Goal: Task Accomplishment & Management: Manage account settings

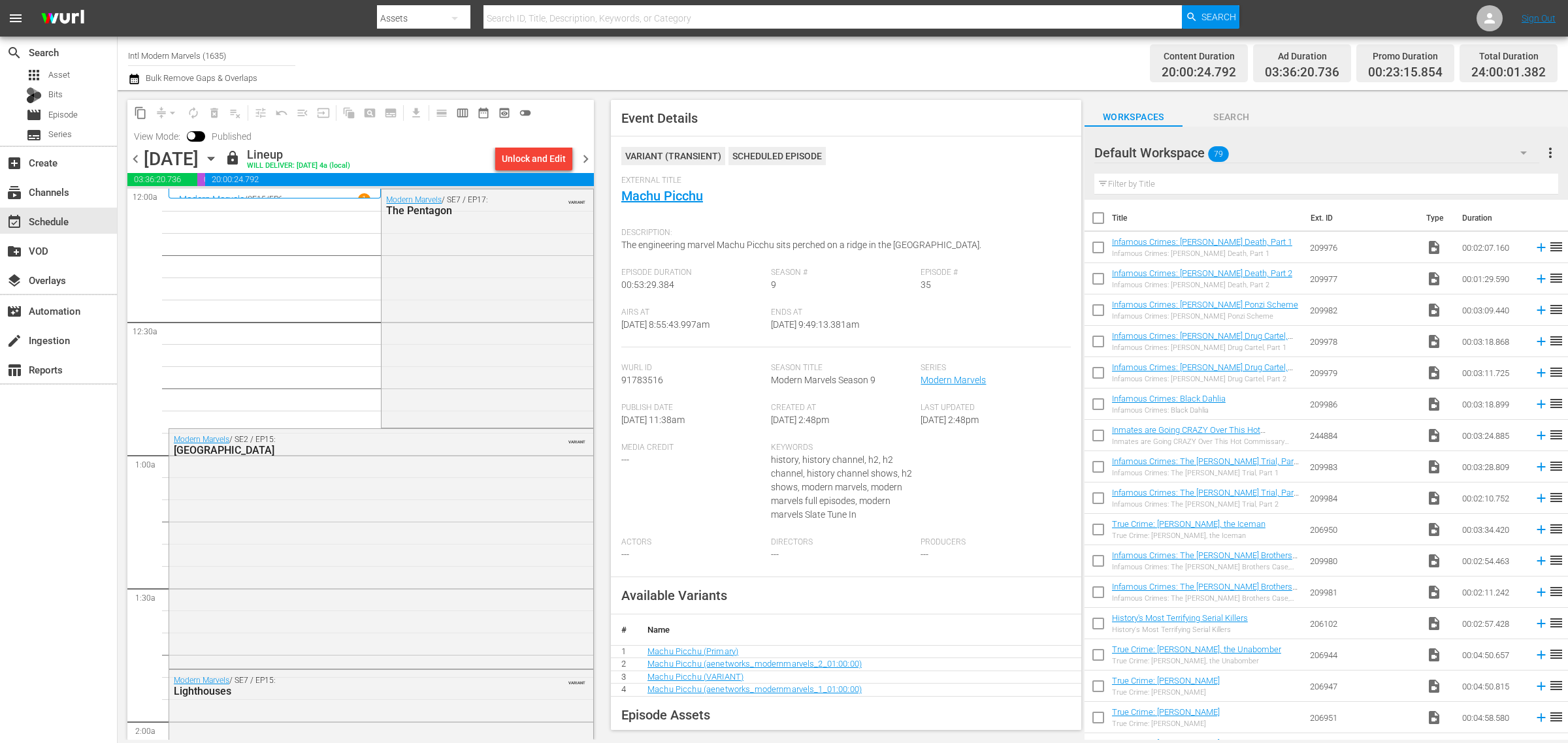
scroll to position [1959, 0]
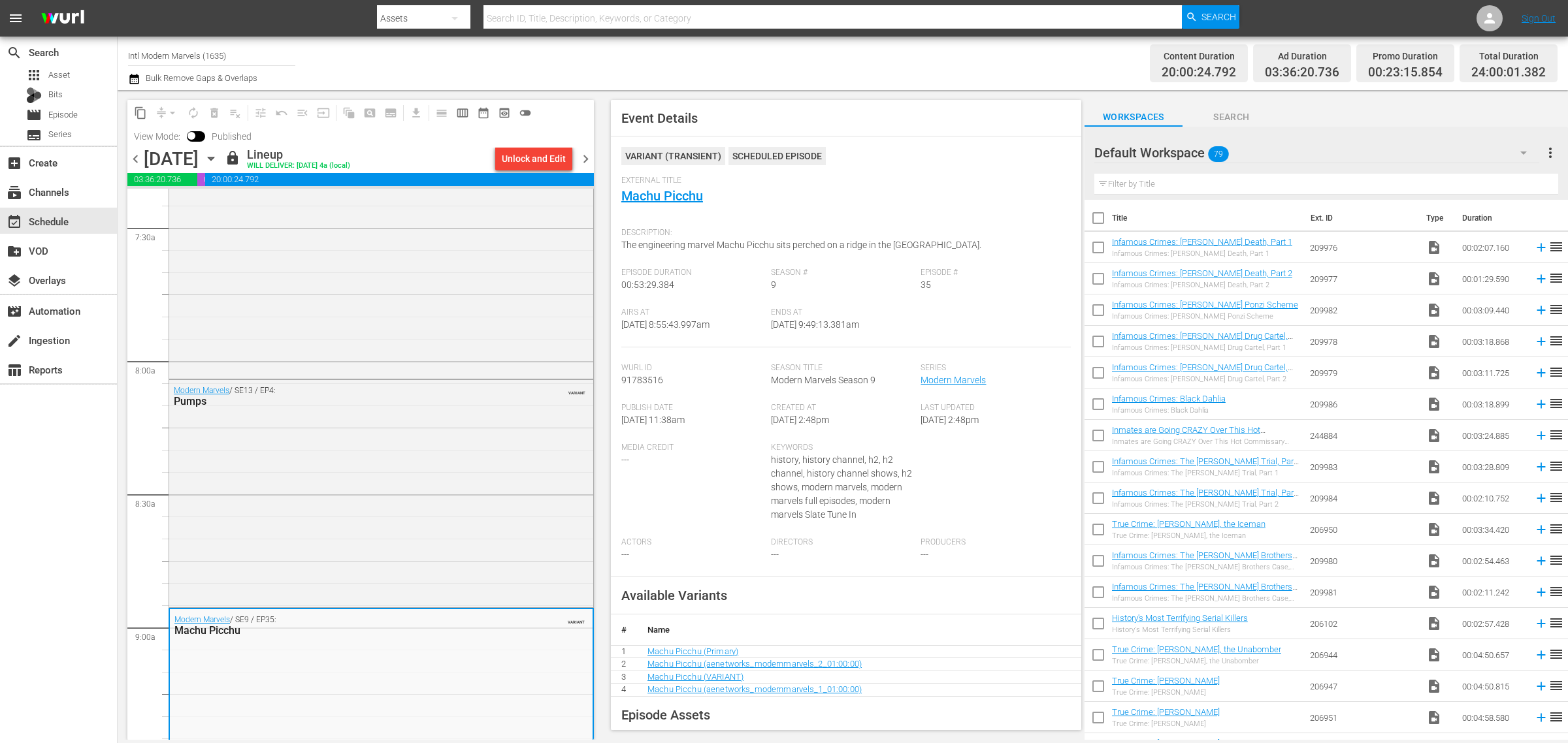
click at [970, 62] on div "Content Duration 20:00:24.792 Ad Duration 03:36:20.736 Promo Duration 00:23:15.…" at bounding box center [1232, 63] width 650 height 47
click at [899, 47] on div "Channel Title Intl Modern Marvels (1635) Bulk Remove Gaps & Overlaps" at bounding box center [517, 63] width 779 height 47
click at [801, 60] on div "Channel Title Intl Modern Marvels (1635) Bulk Remove Gaps & Overlaps" at bounding box center [517, 63] width 779 height 47
click at [826, 57] on div "Channel Title Intl Modern Marvels (1635) Bulk Remove Gaps & Overlaps" at bounding box center [517, 63] width 779 height 47
drag, startPoint x: 858, startPoint y: 66, endPoint x: 852, endPoint y: 52, distance: 15.2
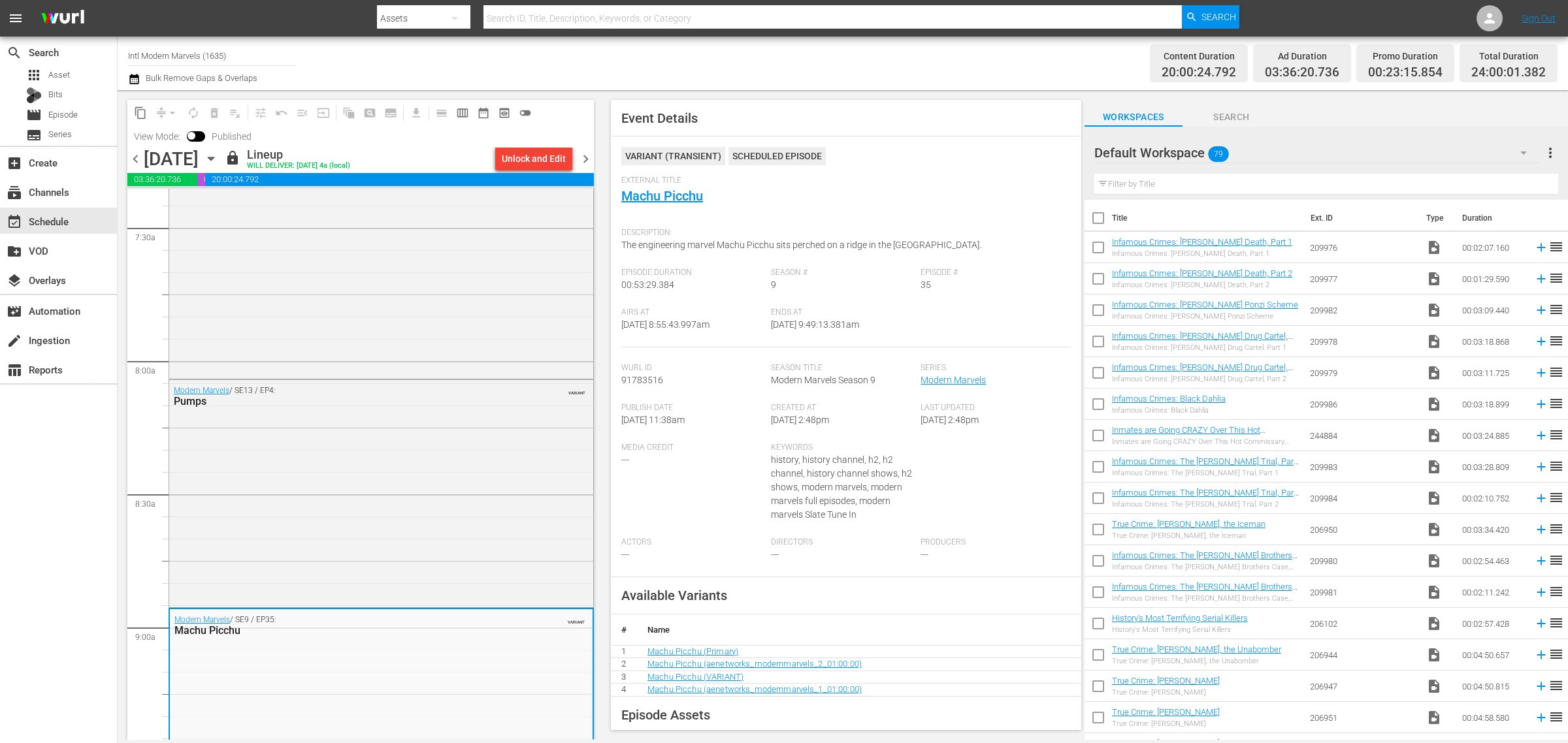
click at [858, 66] on div "Channel Title Intl Modern Marvels (1635) Bulk Remove Gaps & Overlaps" at bounding box center [517, 63] width 779 height 47
click at [218, 155] on icon "button" at bounding box center [211, 159] width 15 height 15
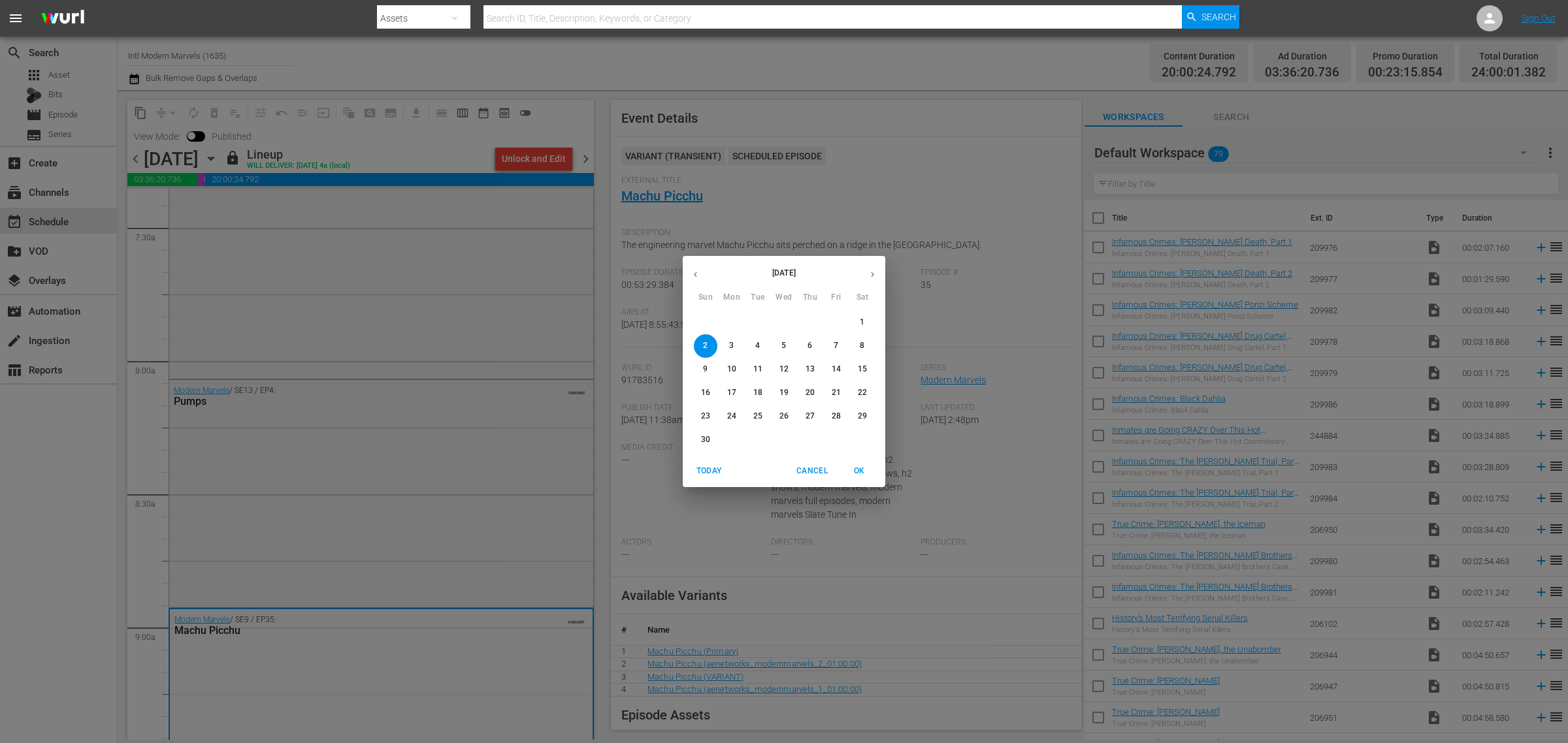
click at [700, 274] on button "button" at bounding box center [695, 274] width 25 height 25
click at [732, 415] on p "27" at bounding box center [731, 417] width 9 height 11
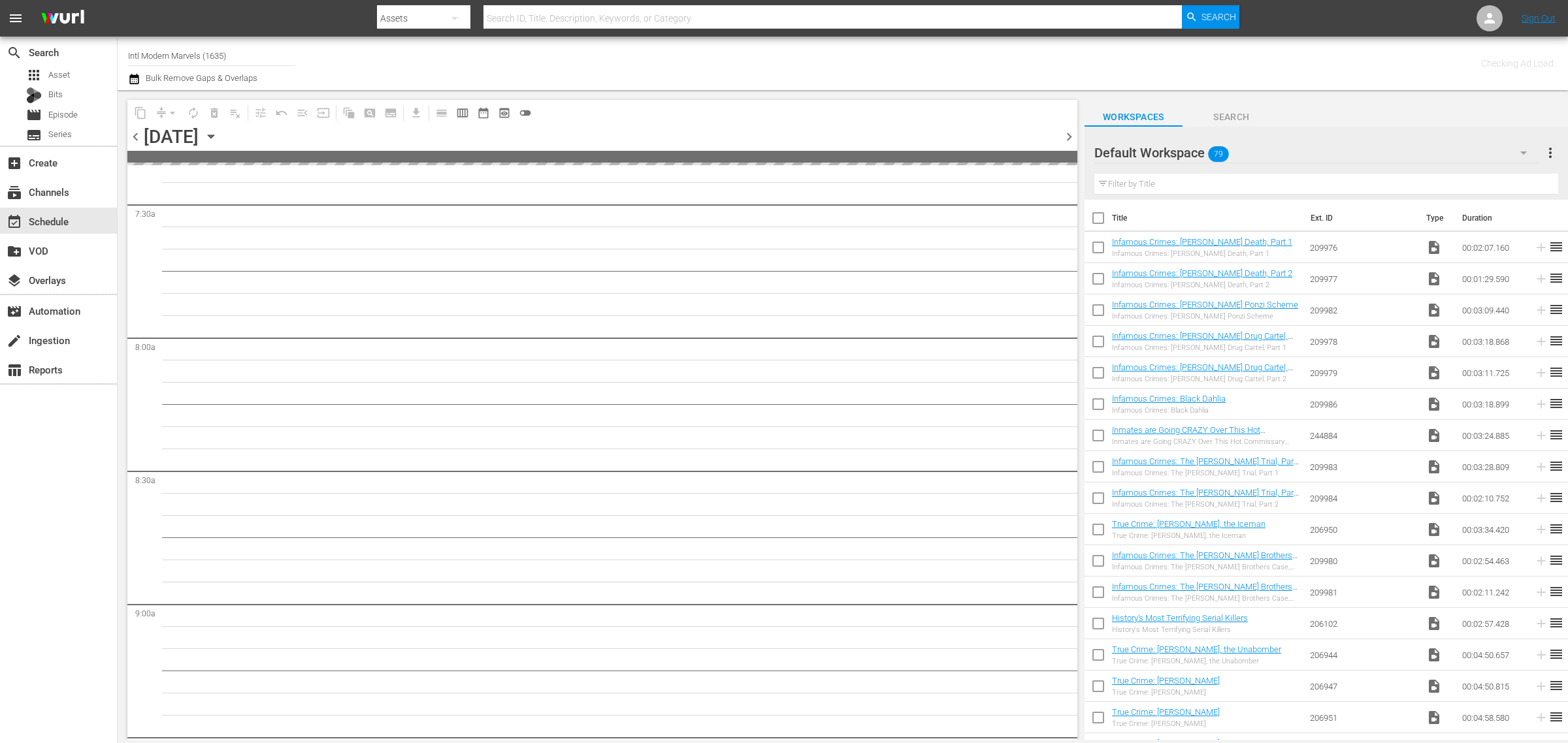
scroll to position [2136, 0]
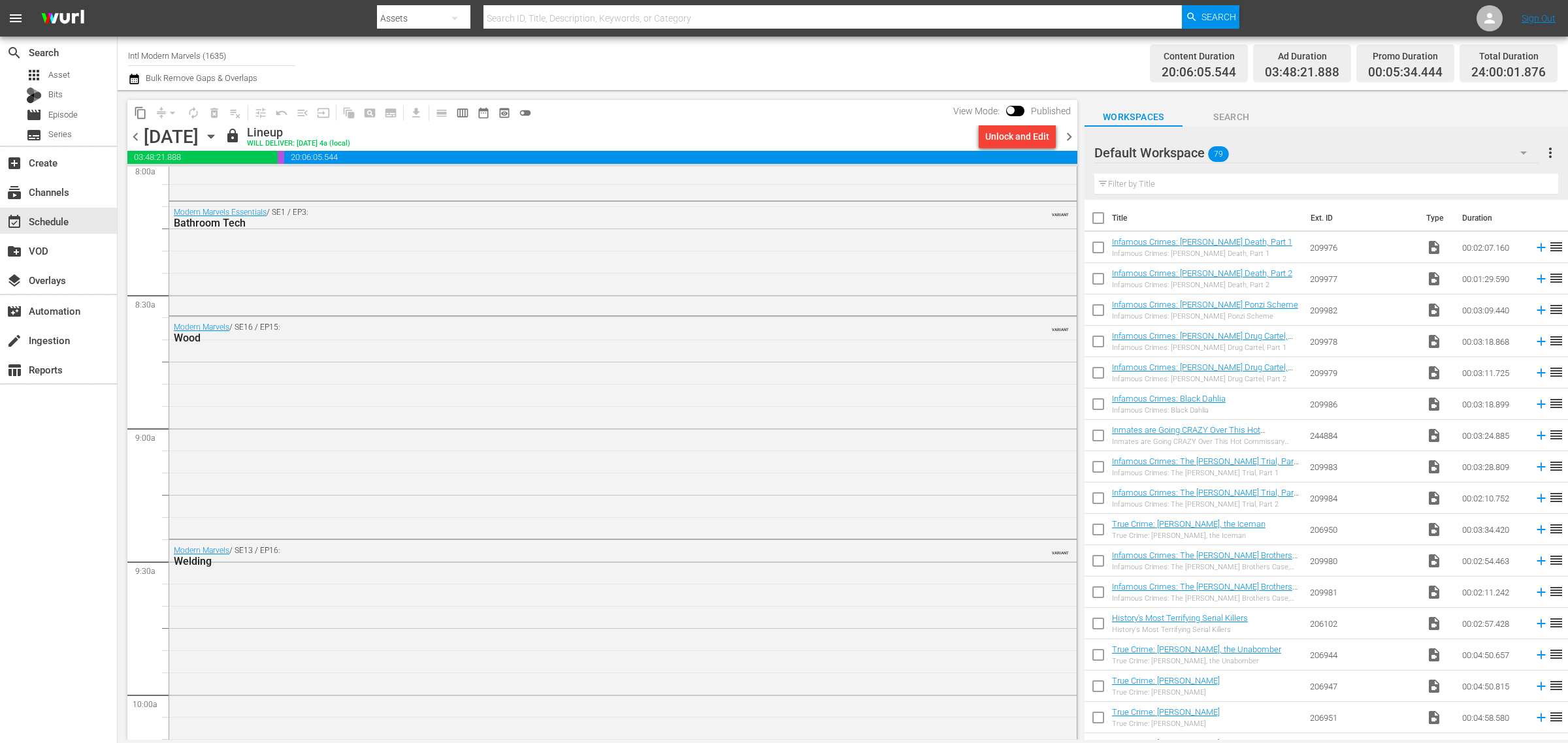
click at [784, 56] on div "Channel Title Intl Modern Marvels (1635) Bulk Remove Gaps & Overlaps" at bounding box center [517, 63] width 779 height 47
click at [214, 135] on icon "button" at bounding box center [210, 137] width 6 height 3
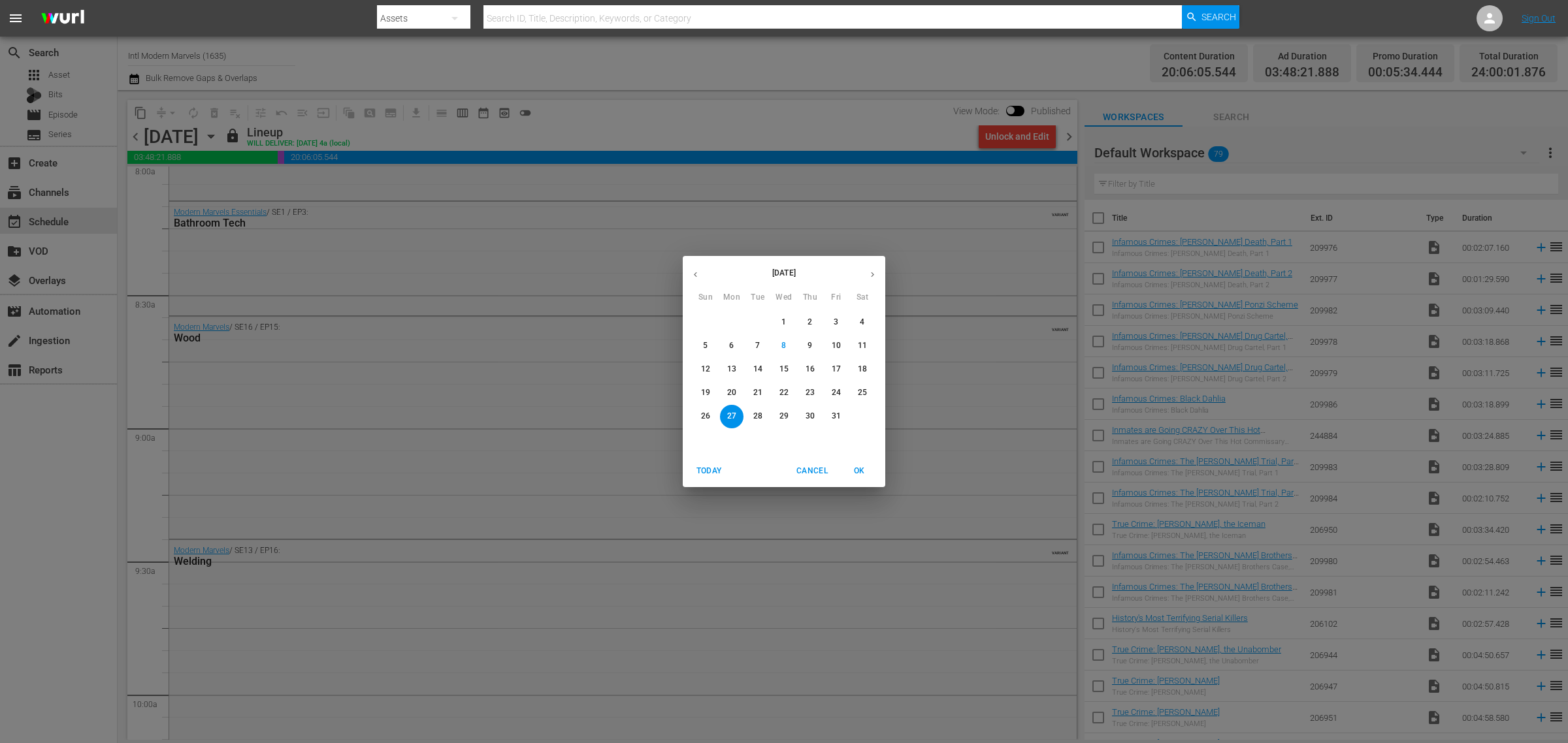
click at [872, 281] on button "button" at bounding box center [872, 274] width 25 height 25
click at [865, 323] on span "1" at bounding box center [862, 322] width 24 height 11
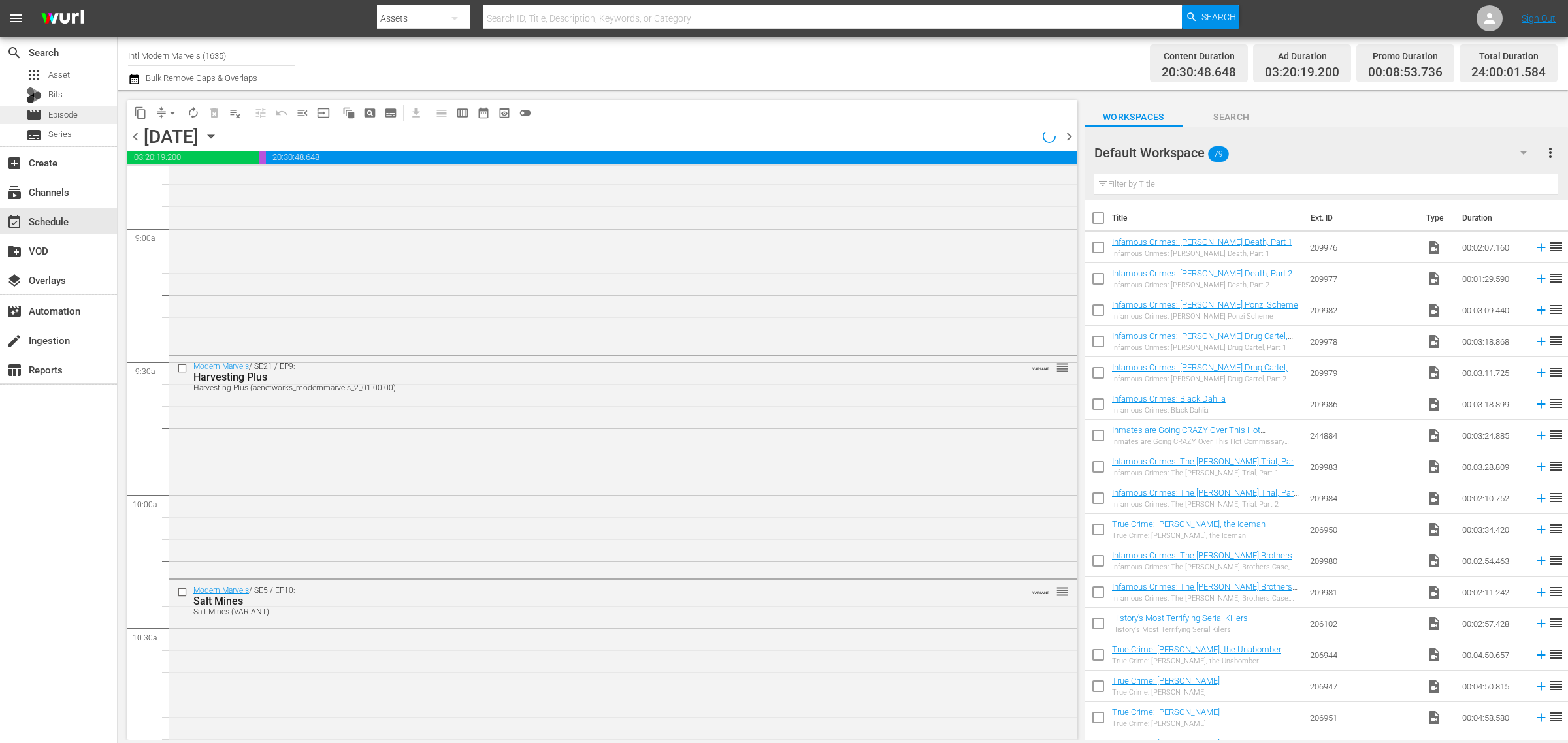
scroll to position [2179, 0]
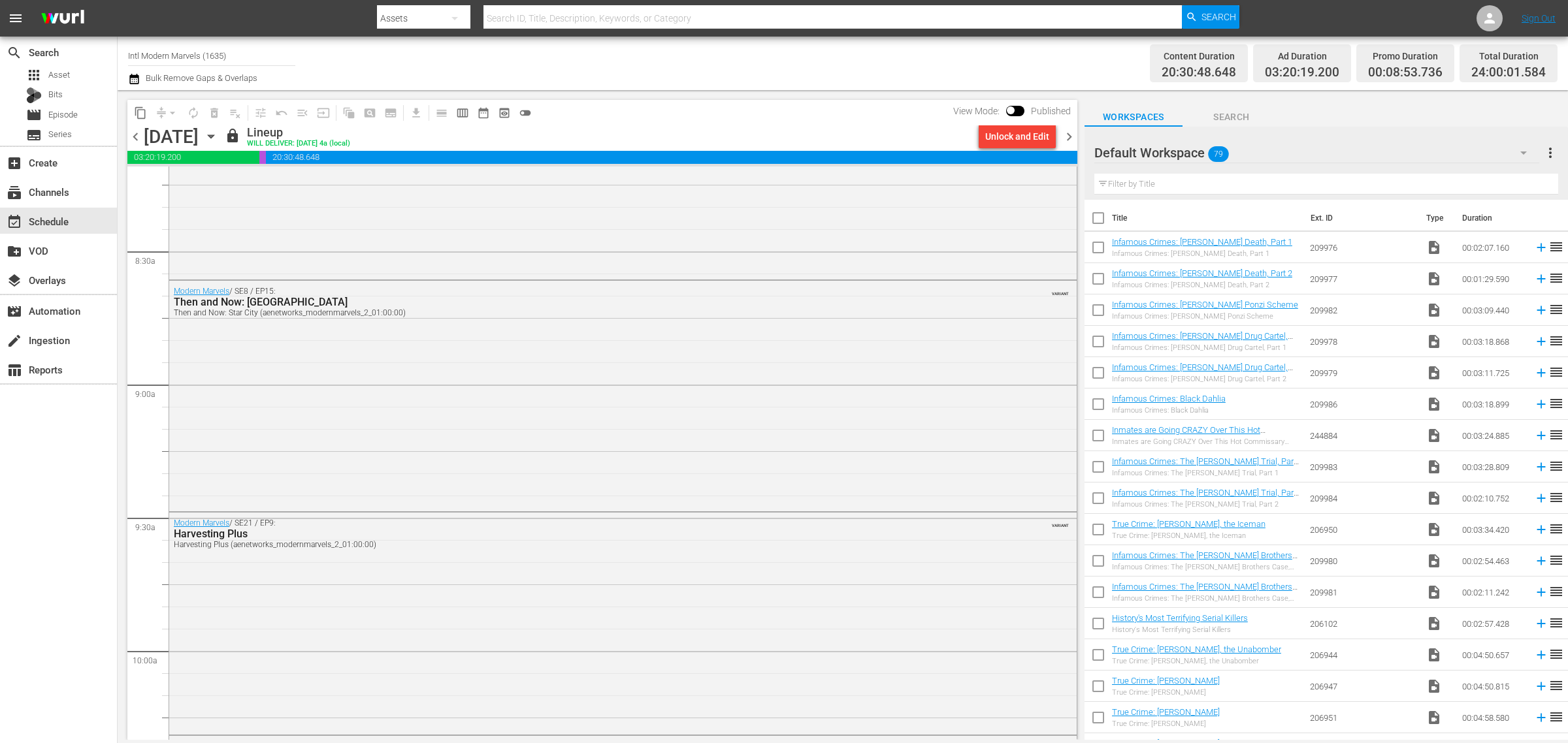
drag, startPoint x: 242, startPoint y: 56, endPoint x: -7, endPoint y: 53, distance: 249.0
click at [0, 53] on html "menu Search By Assets Search ID, Title, Description, Keywords, or Category Sear…" at bounding box center [784, 372] width 1568 height 743
click at [268, 87] on div "Movie Favorites by Lifetime (999 - aenetworks_holidaymoviefavorites_1)" at bounding box center [307, 92] width 338 height 31
type input "Movie Favorites by Lifetime (999 - aenetworks_holidaymoviefavorites_1)"
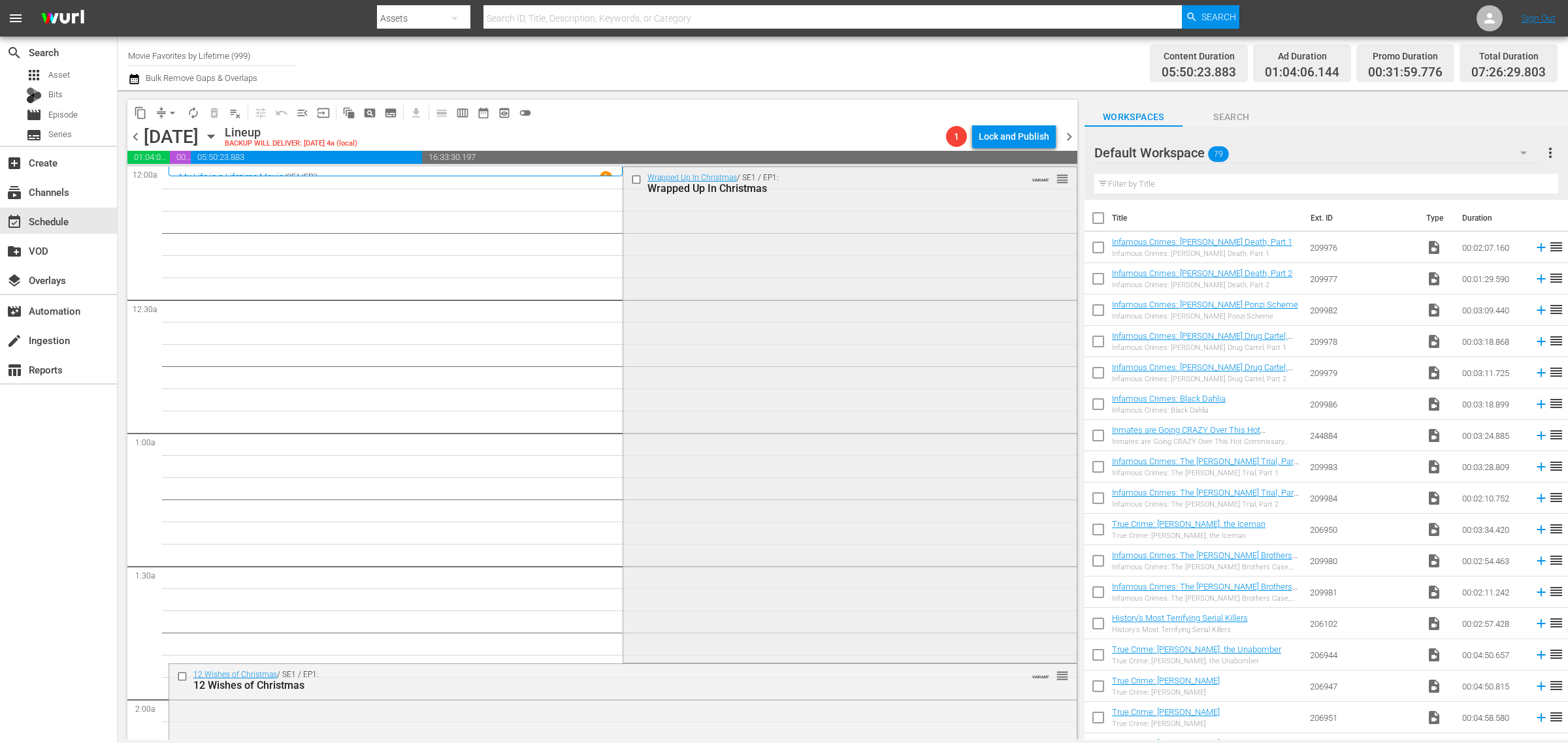
click at [801, 384] on div "Wrapped Up In Christmas / SE1 / EP1: Wrapped Up In Christmas VARIANT reorder" at bounding box center [849, 413] width 453 height 493
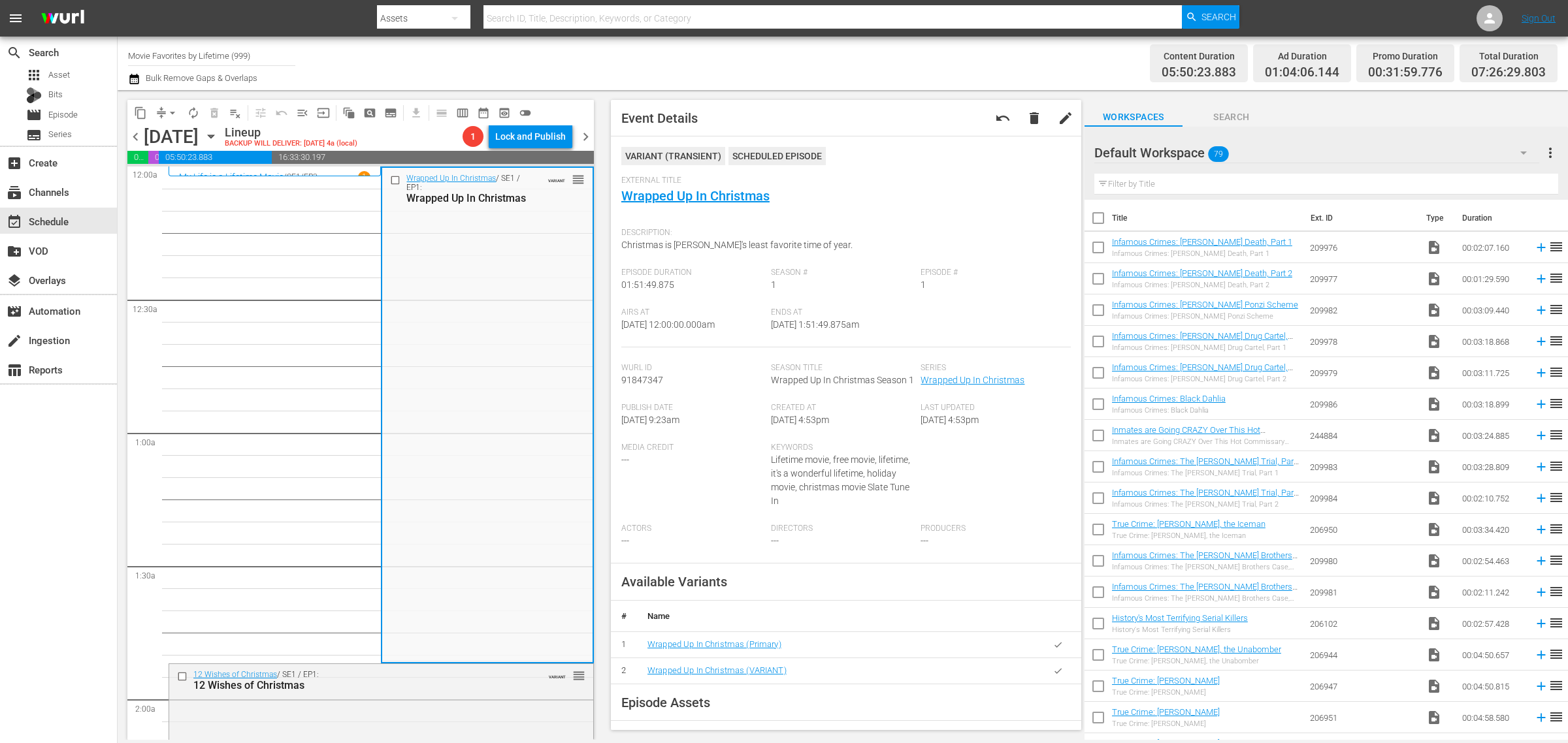
click at [585, 131] on span "chevron_right" at bounding box center [585, 137] width 16 height 16
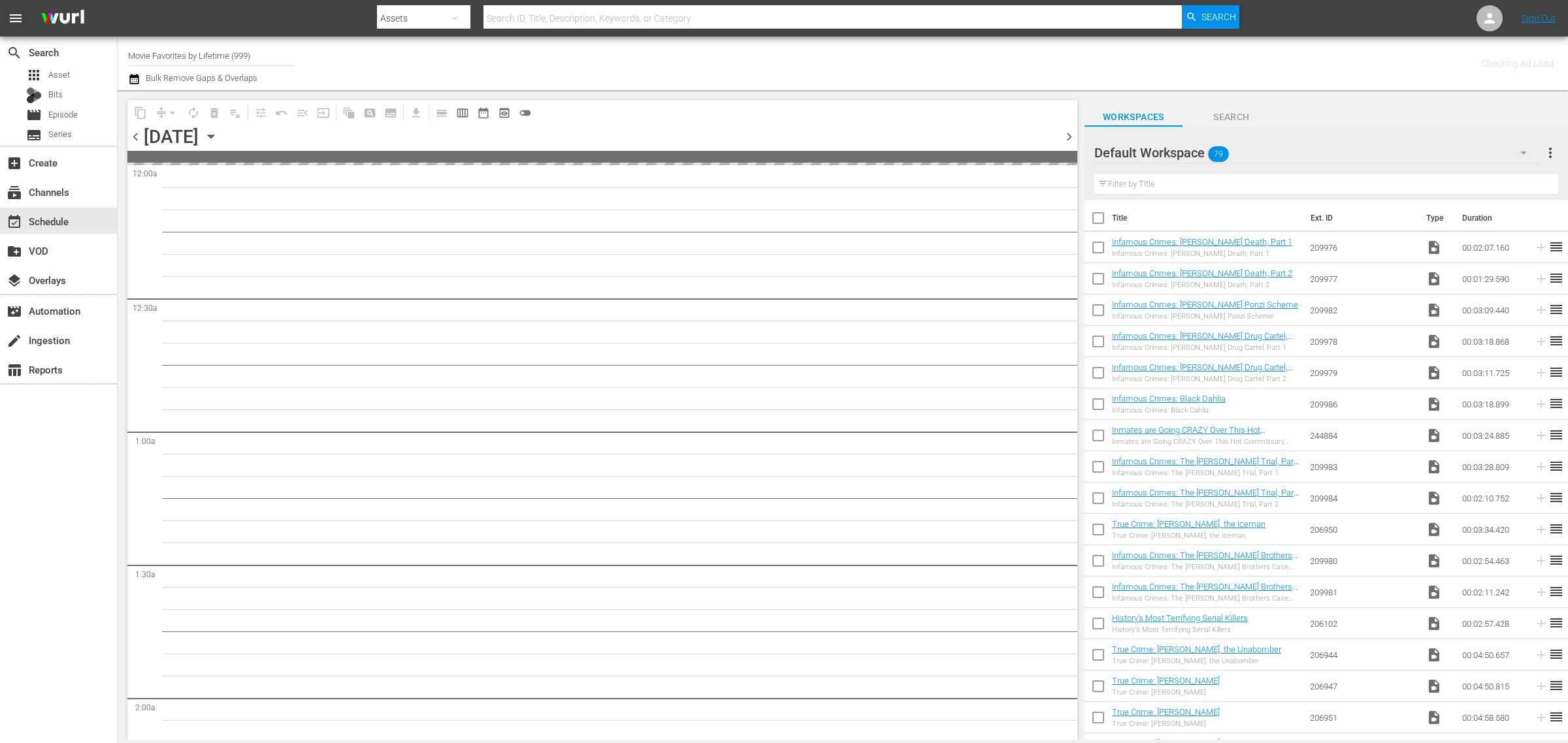
click at [799, 53] on div "Channel Title Movie Favorites by Lifetime (999) Bulk Remove Gaps & Overlaps" at bounding box center [517, 63] width 779 height 47
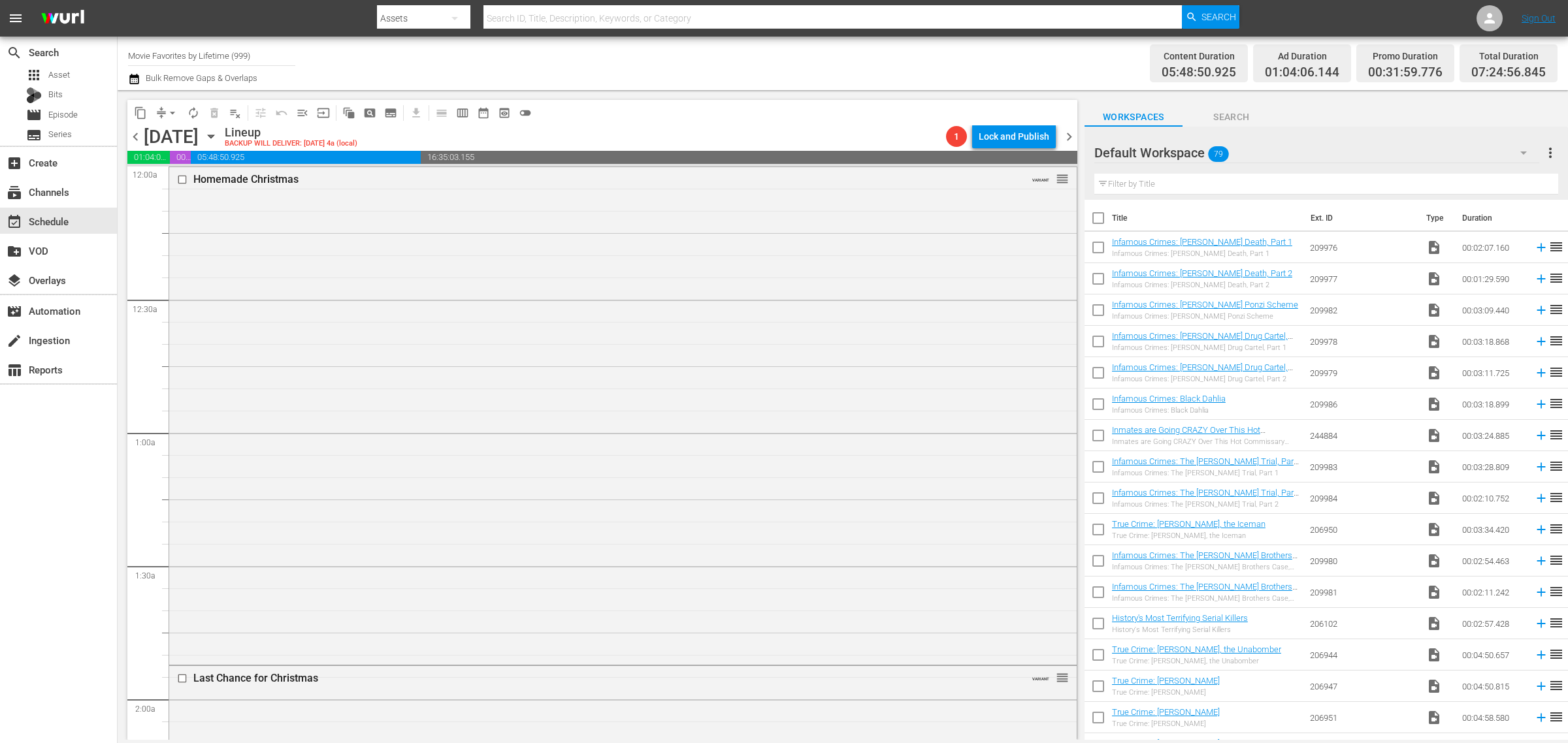
click at [657, 299] on div "Homemade Christmas VARIANT reorder" at bounding box center [623, 415] width 907 height 496
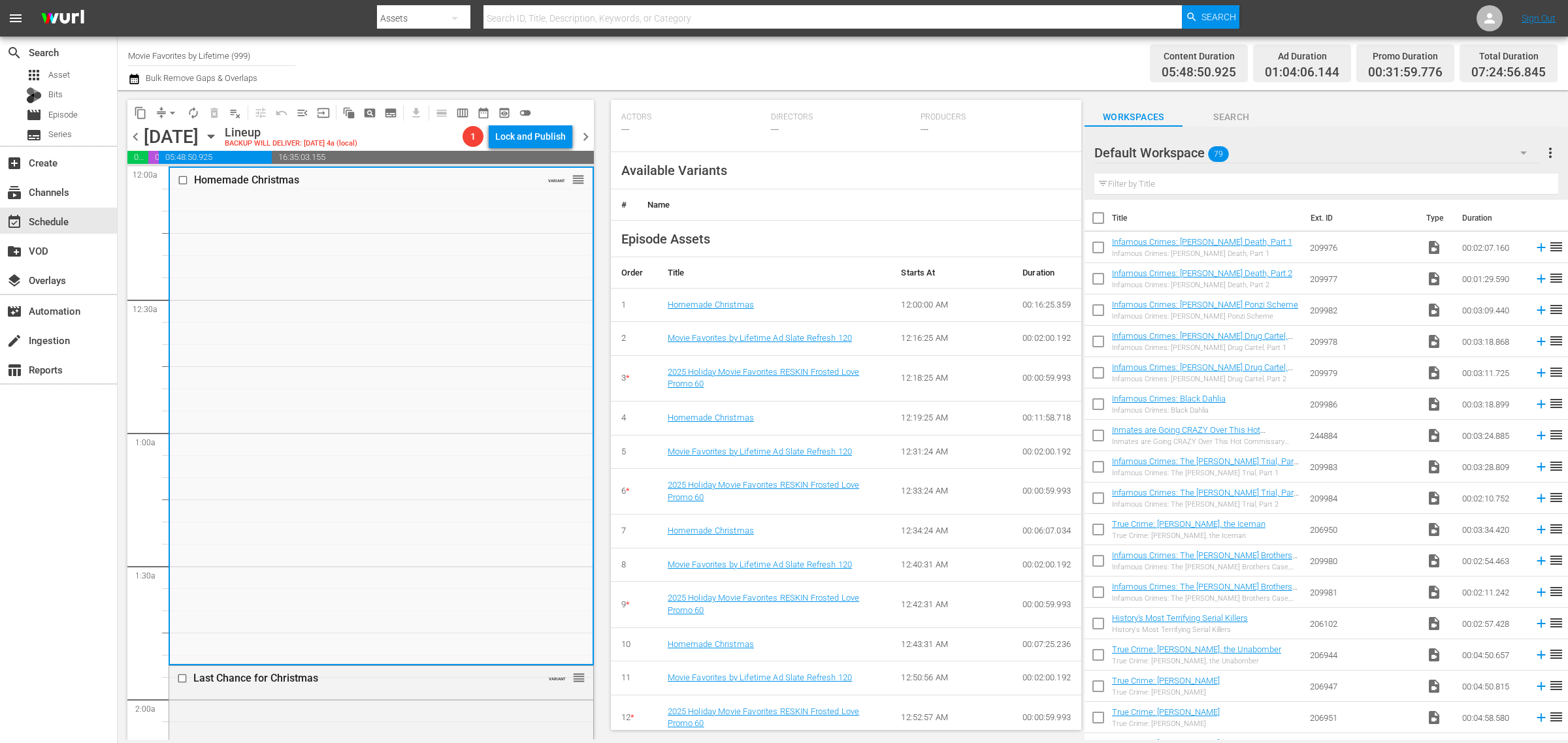
scroll to position [489, 0]
click at [932, 70] on div "Content Duration 05:48:50.925 Ad Duration 01:04:06.144 Promo Duration 00:31:59.…" at bounding box center [1232, 63] width 650 height 47
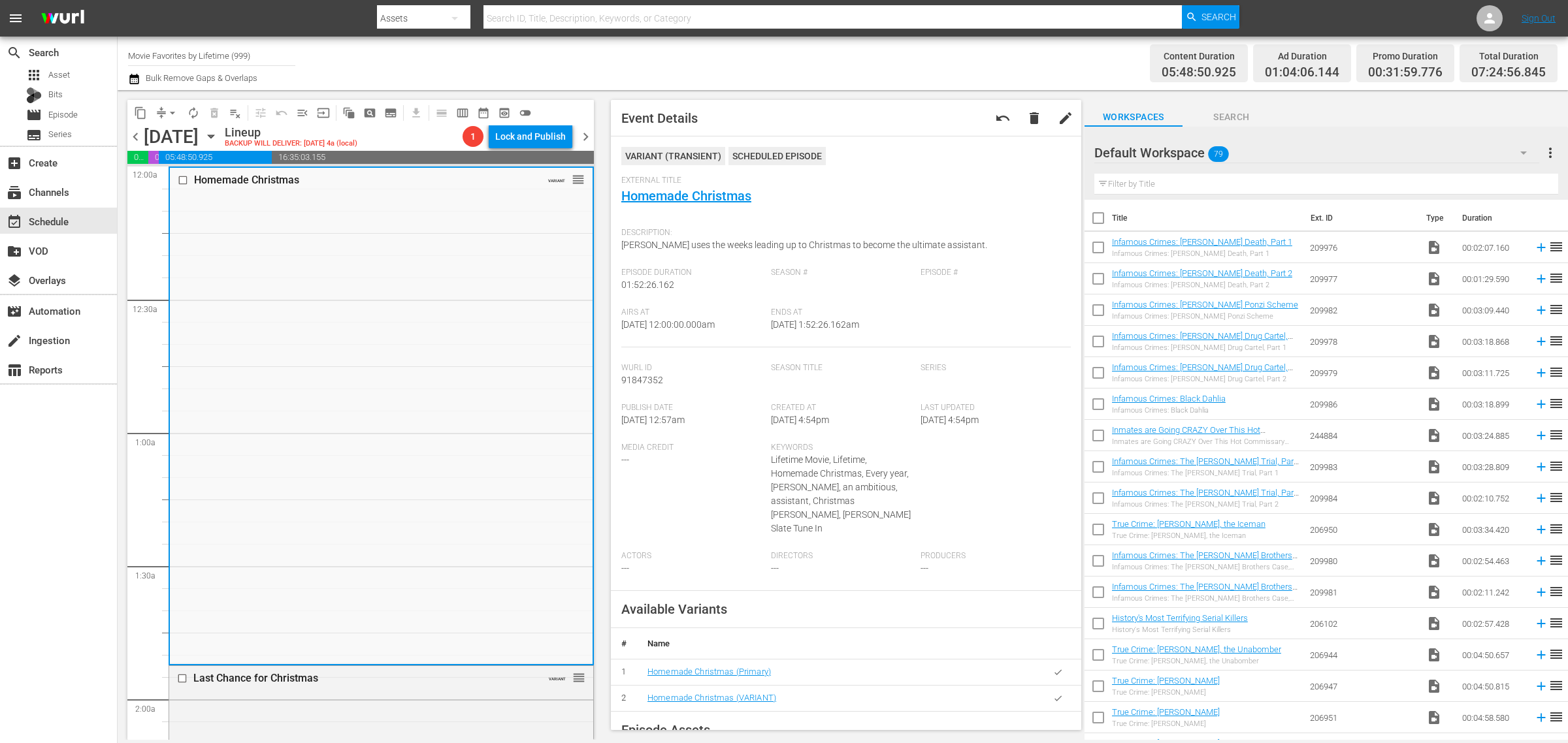
click at [909, 60] on div "Content Duration 05:48:50.925 Ad Duration 01:04:06.144 Promo Duration 00:31:59.…" at bounding box center [1232, 63] width 650 height 47
click at [909, 70] on div "Content Duration 05:48:50.925 Ad Duration 01:04:06.144 Promo Duration 00:31:59.…" at bounding box center [1232, 63] width 650 height 47
click at [812, 79] on div "Channel Title Movie Favorites by Lifetime (999) Bulk Remove Gaps & Overlaps" at bounding box center [517, 63] width 779 height 47
click at [129, 137] on span "chevron_left" at bounding box center [136, 137] width 16 height 16
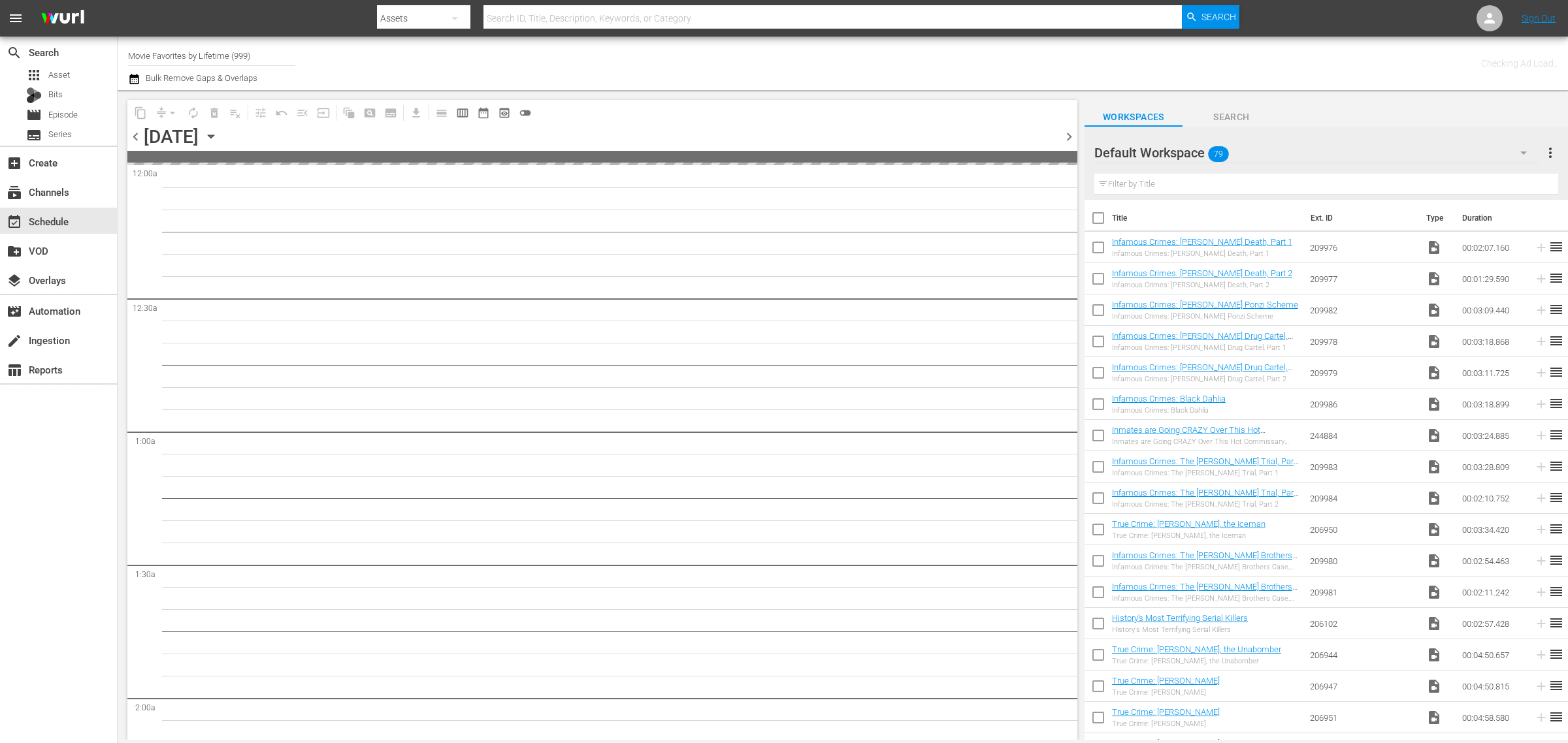
click at [131, 136] on span "chevron_left" at bounding box center [136, 137] width 16 height 16
click at [716, 61] on div "Channel Title Movie Favorites by Lifetime (999) Bulk Remove Gaps & Overlaps" at bounding box center [517, 63] width 779 height 47
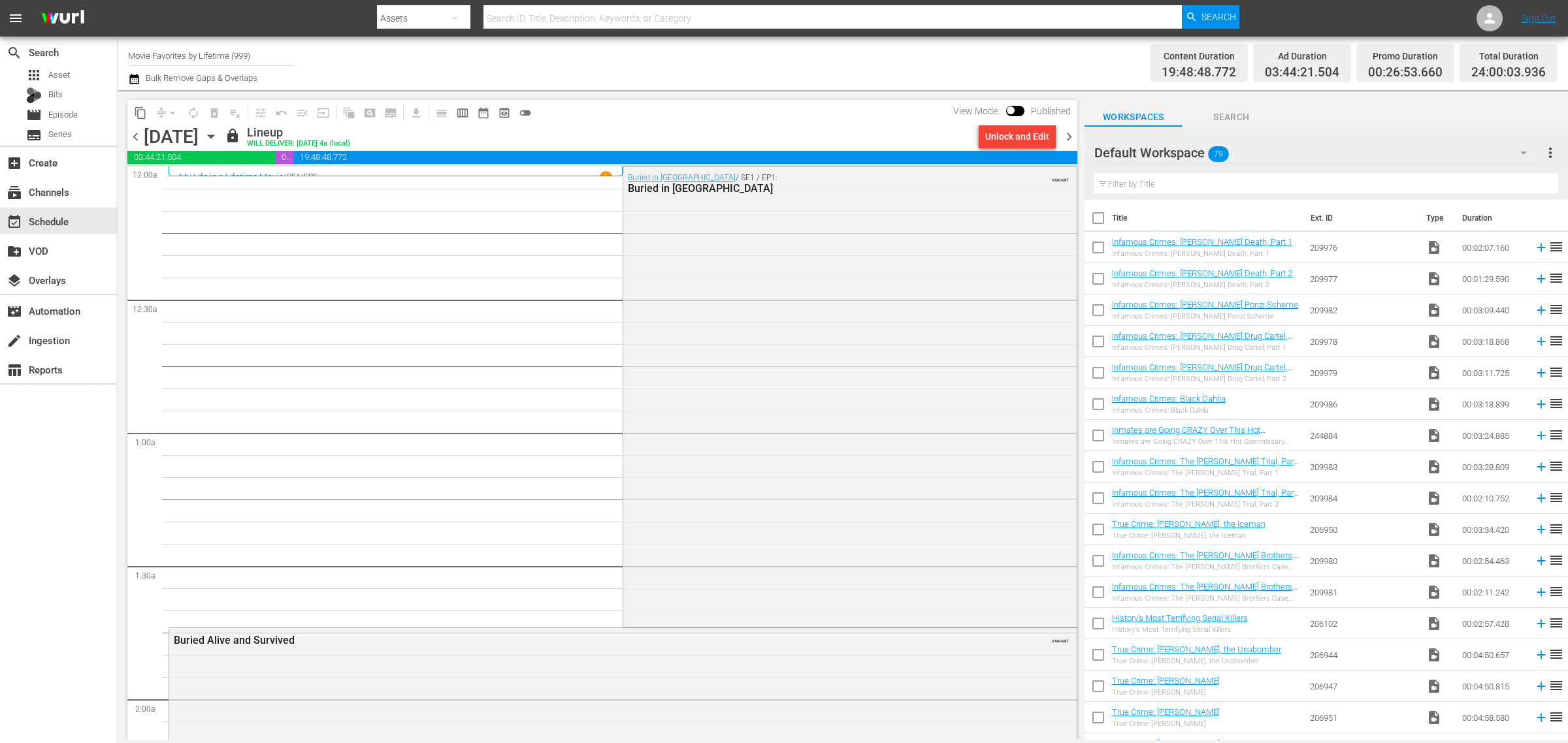
click at [739, 72] on div "Channel Title Movie Favorites by Lifetime (999) Bulk Remove Gaps & Overlaps" at bounding box center [517, 63] width 779 height 47
click at [1075, 133] on span "chevron_right" at bounding box center [1069, 137] width 16 height 16
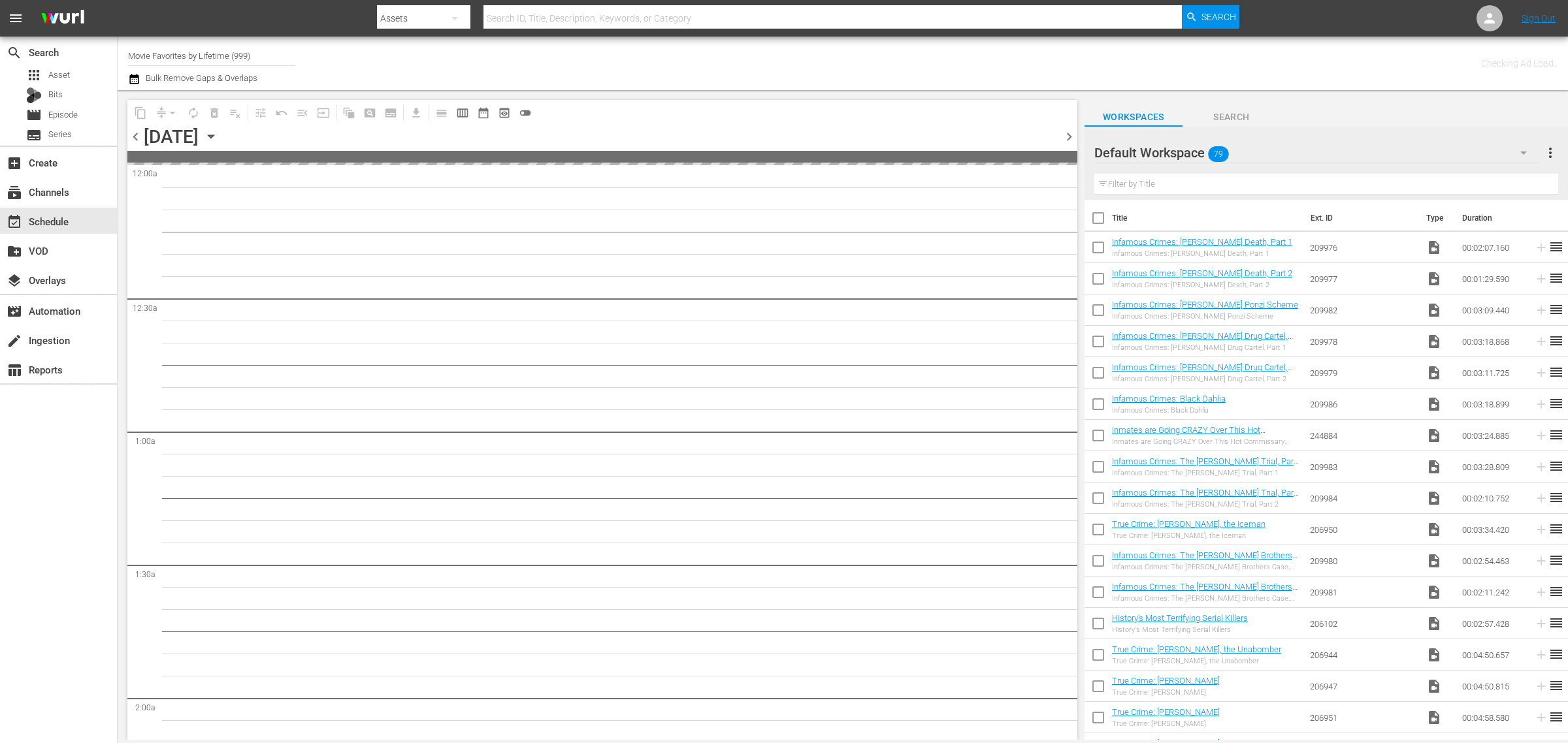
click at [768, 56] on div "Channel Title Movie Favorites by Lifetime (999) Bulk Remove Gaps & Overlaps" at bounding box center [517, 63] width 779 height 47
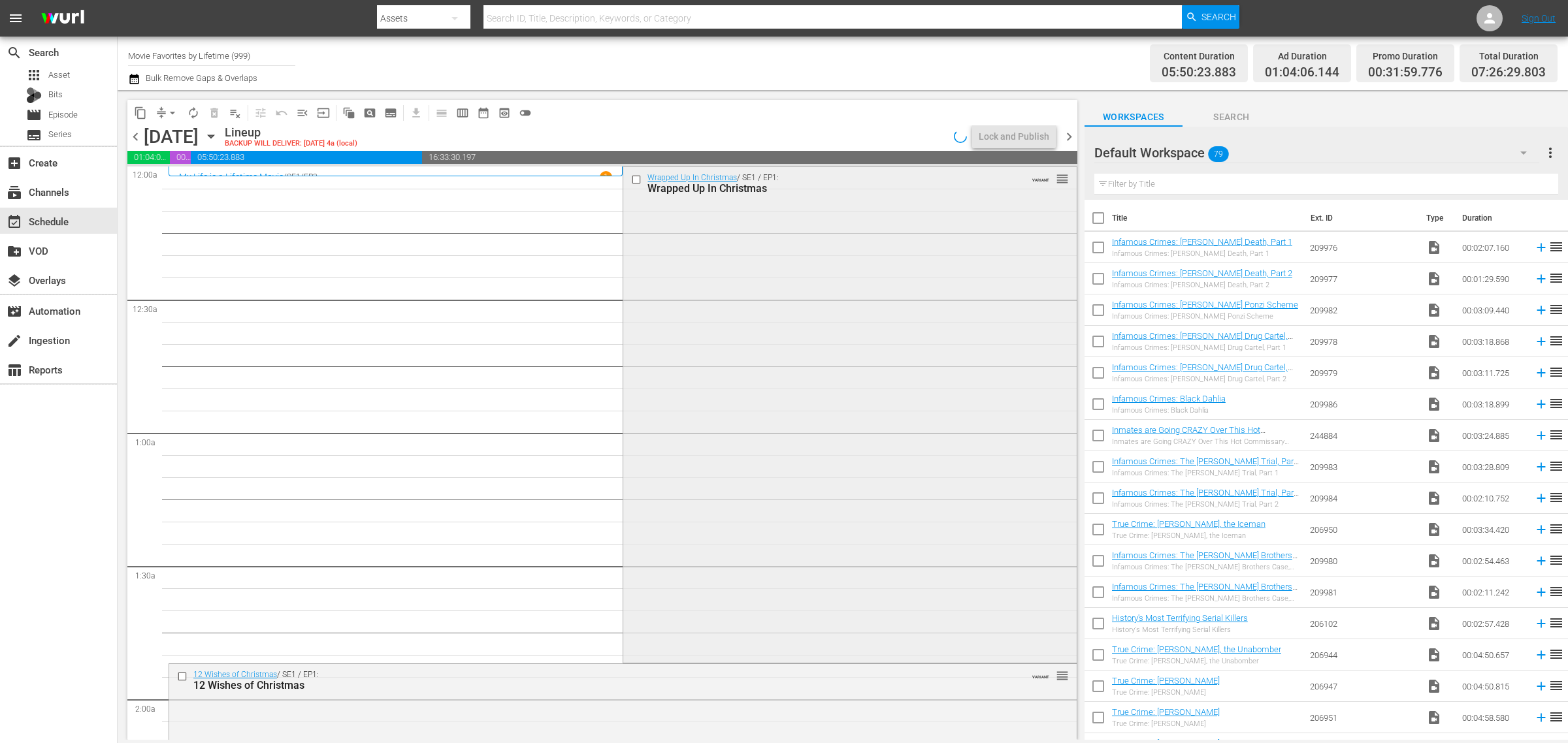
click at [766, 322] on div "Wrapped Up In Christmas / SE1 / EP1: Wrapped Up In Christmas VARIANT reorder" at bounding box center [849, 413] width 453 height 493
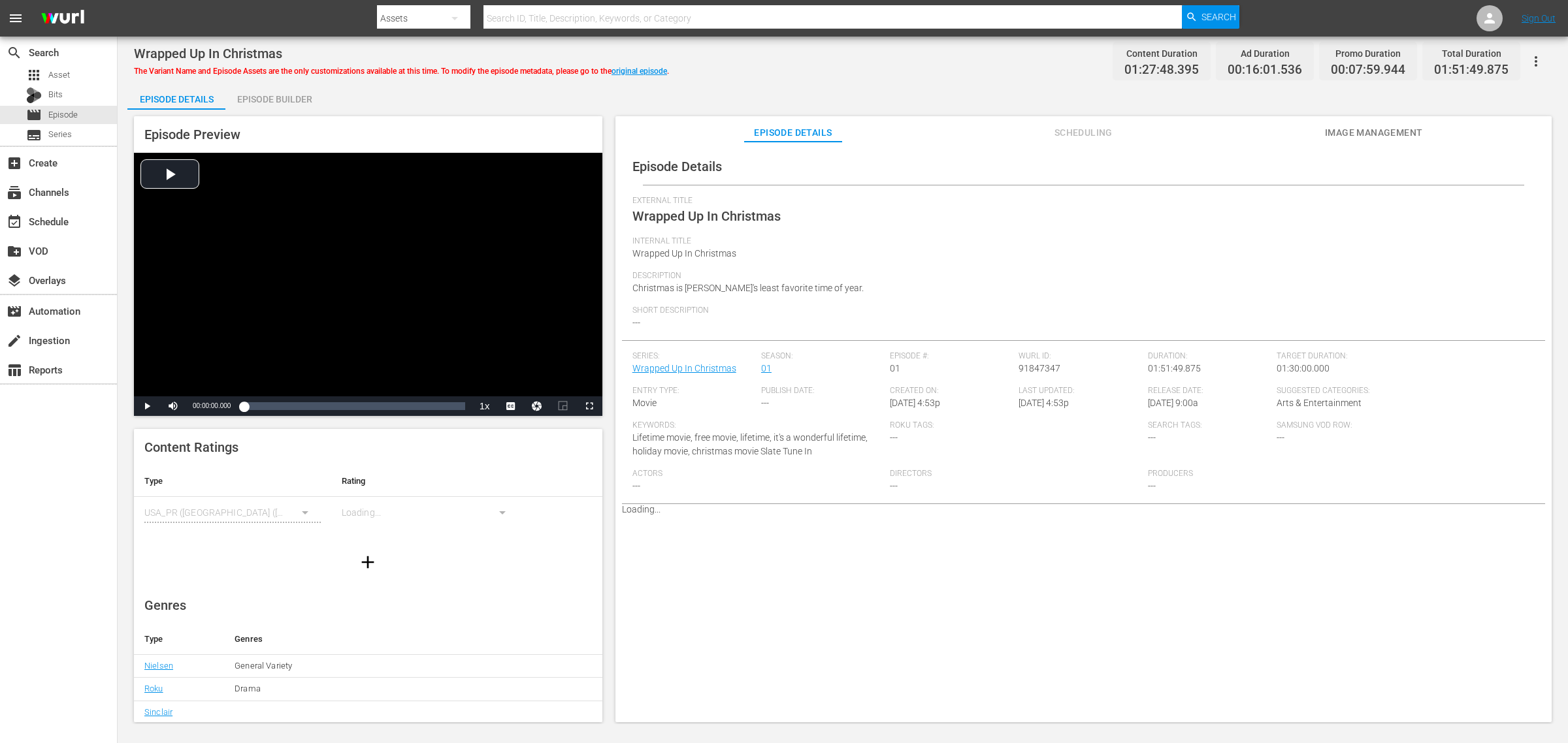
click at [277, 93] on div "Episode Builder" at bounding box center [274, 99] width 98 height 31
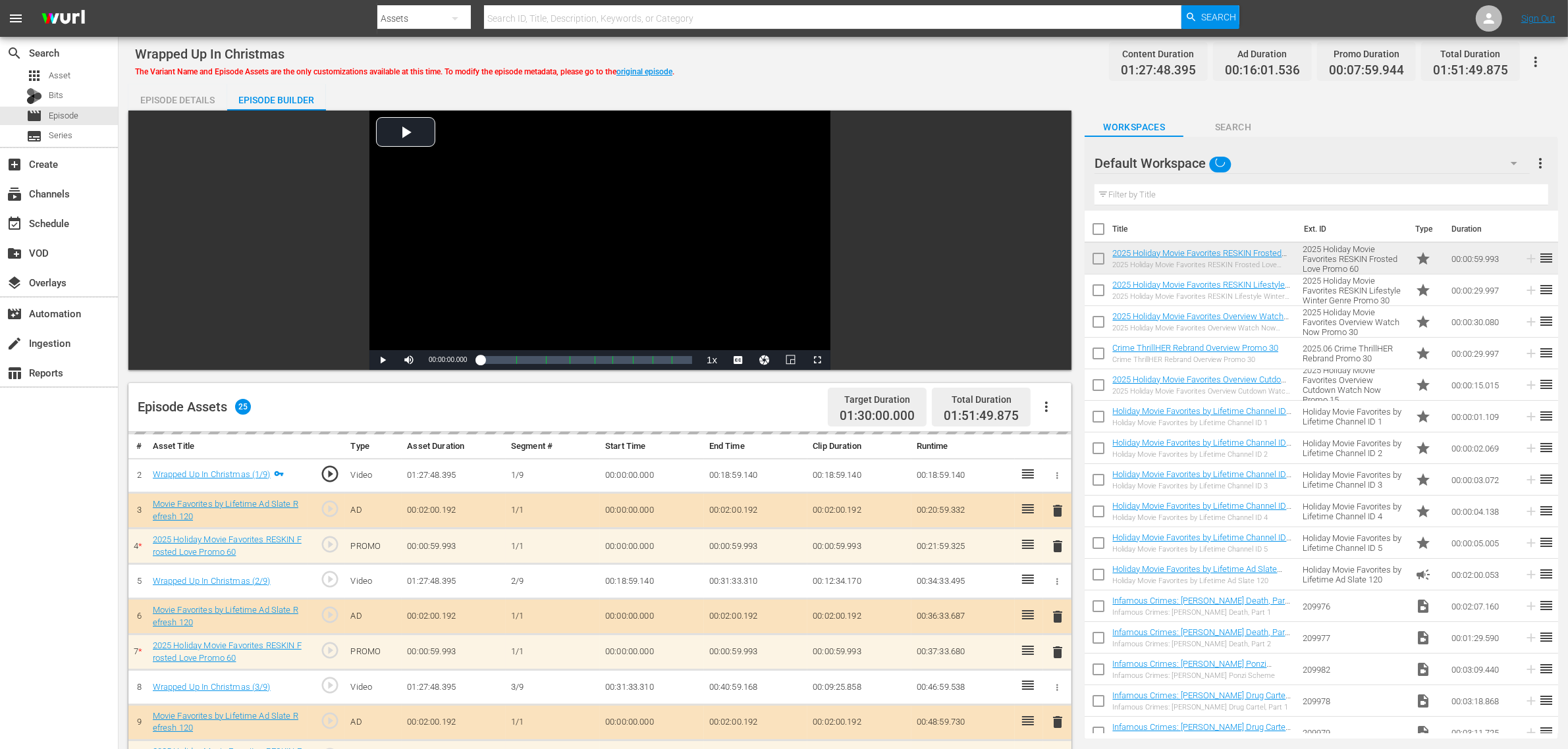
click at [869, 73] on div "Wrapped Up In Christmas The Variant Name and Episode Assets are the only custom…" at bounding box center [843, 62] width 1416 height 30
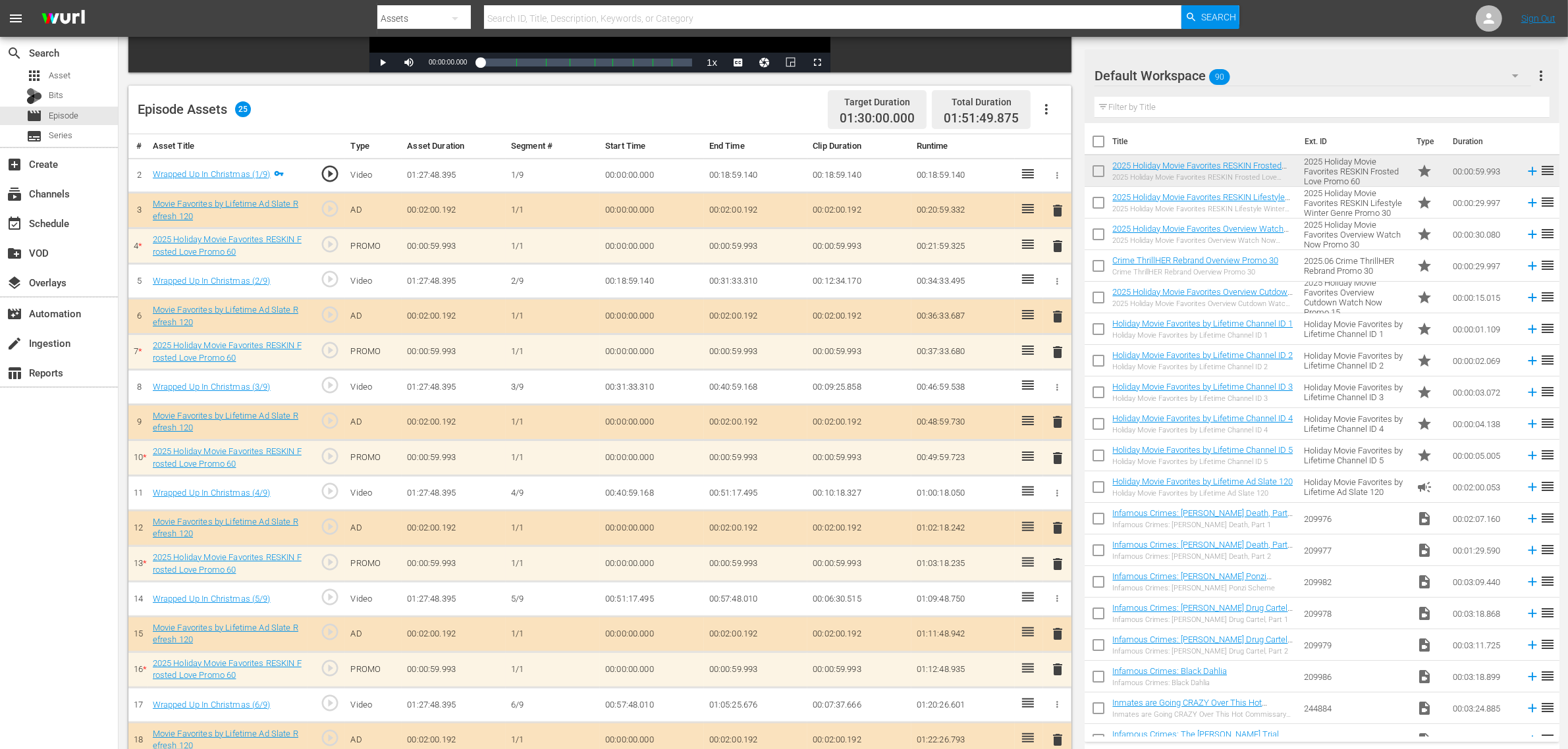
scroll to position [194, 0]
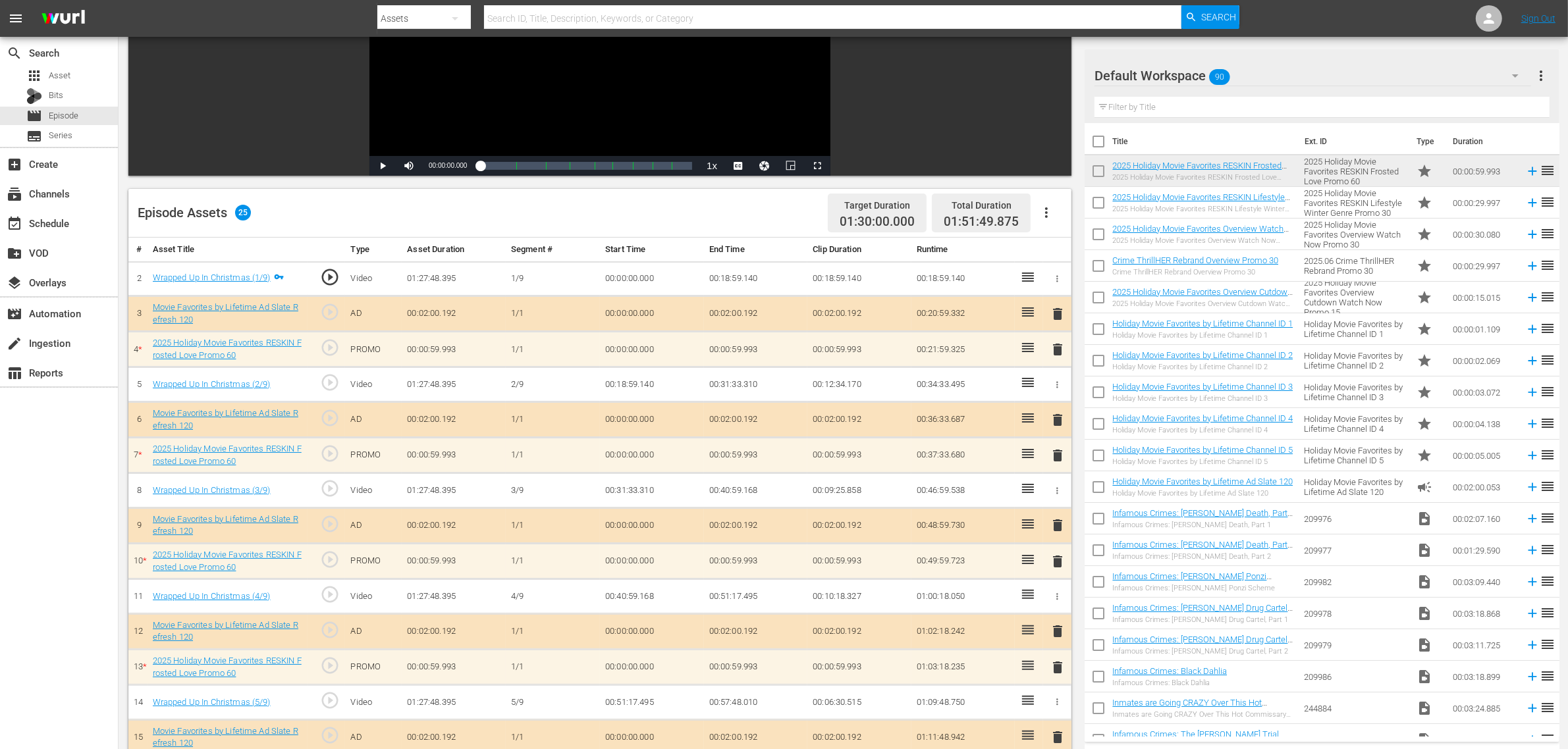
click at [557, 221] on div "Episode Assets 25 Target Duration 01:30:00.000 Total Duration 01:51:49.875" at bounding box center [600, 213] width 943 height 49
click at [783, 208] on div "Episode Assets 25 Target Duration 01:30:00.000 Total Duration 01:51:49.875" at bounding box center [600, 213] width 943 height 49
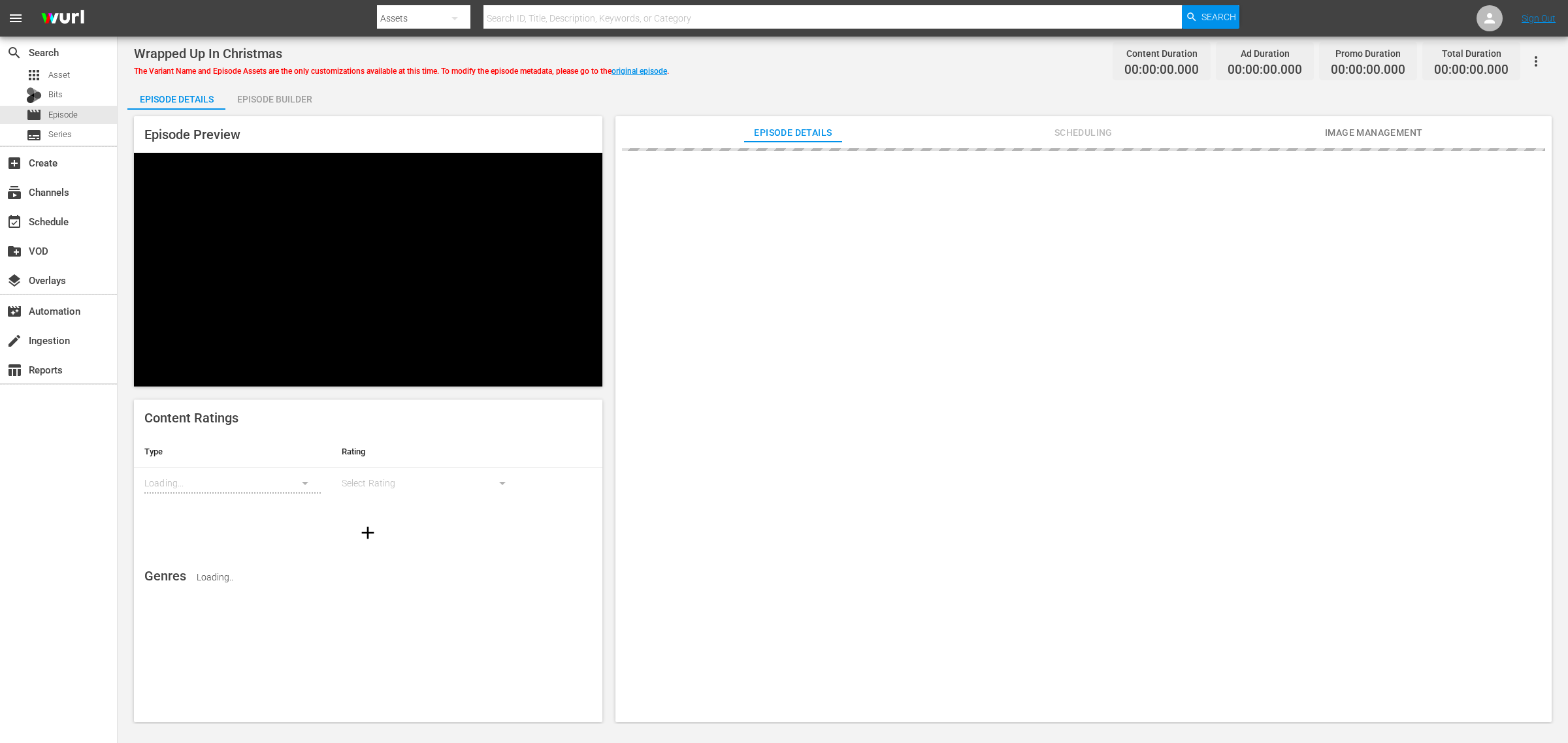
click at [272, 89] on div "Episode Builder" at bounding box center [274, 99] width 98 height 31
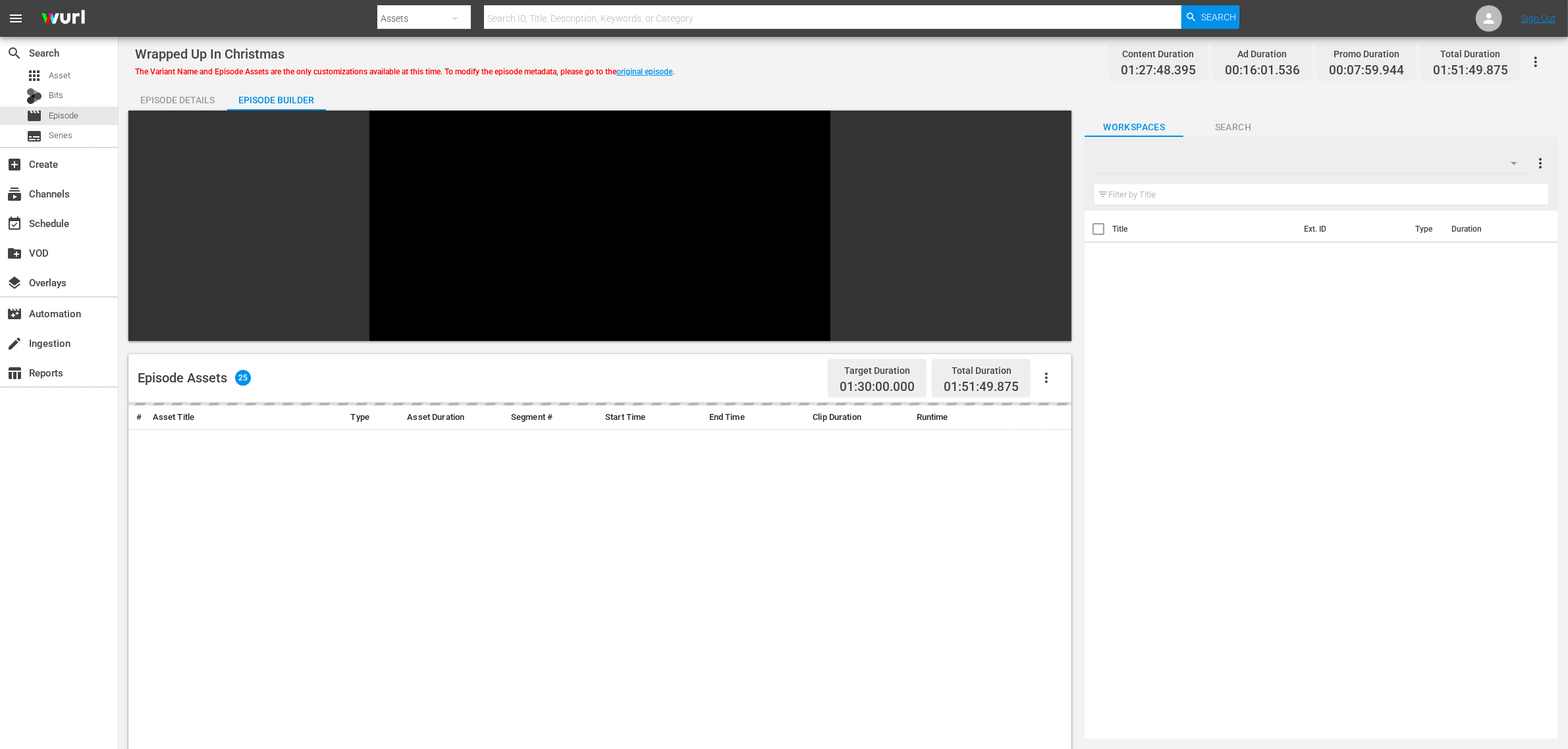
click at [875, 50] on div "Wrapped Up In Christmas The Variant Name and Episode Assets are the only custom…" at bounding box center [843, 62] width 1416 height 30
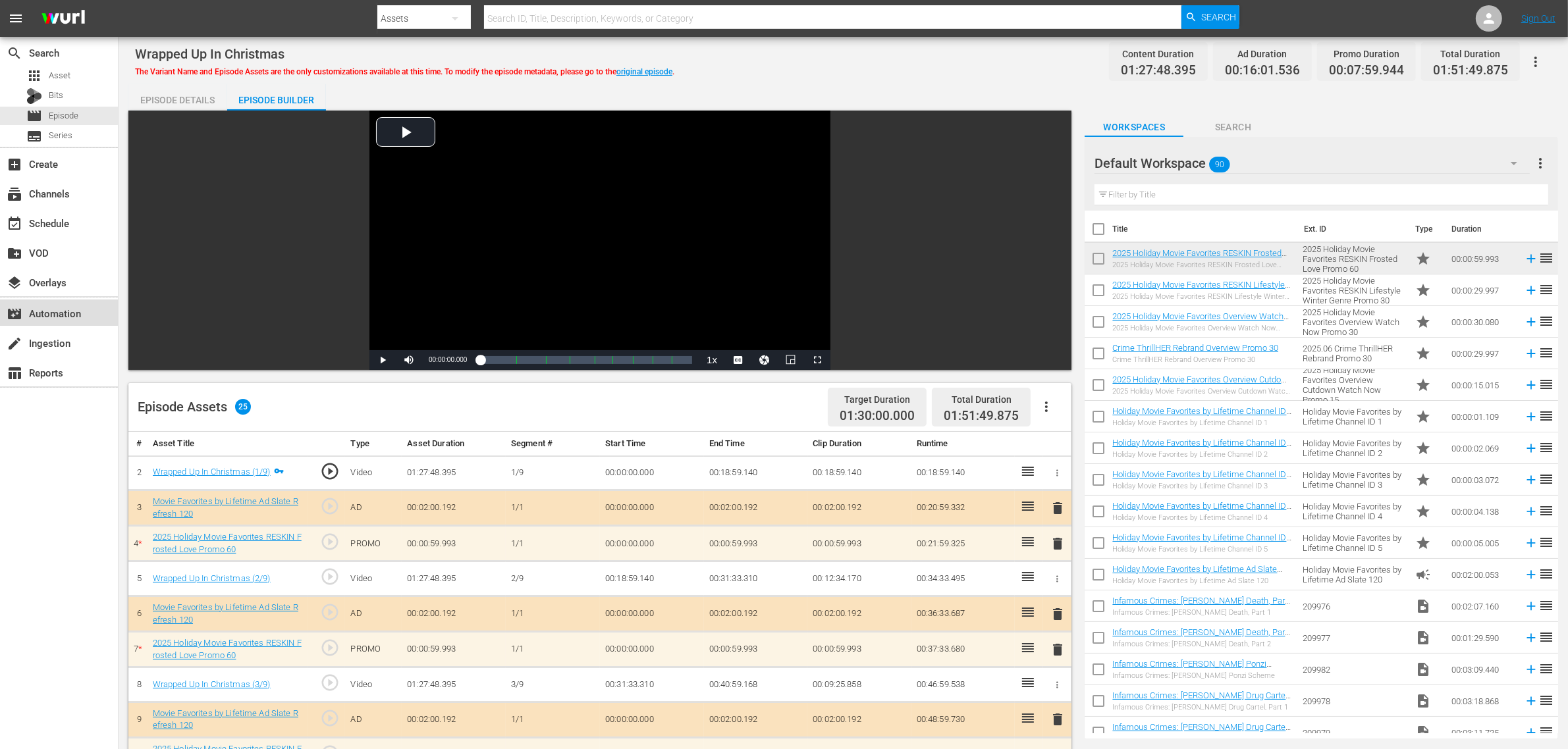
click at [44, 314] on div "movie_filter Automation" at bounding box center [36, 311] width 73 height 12
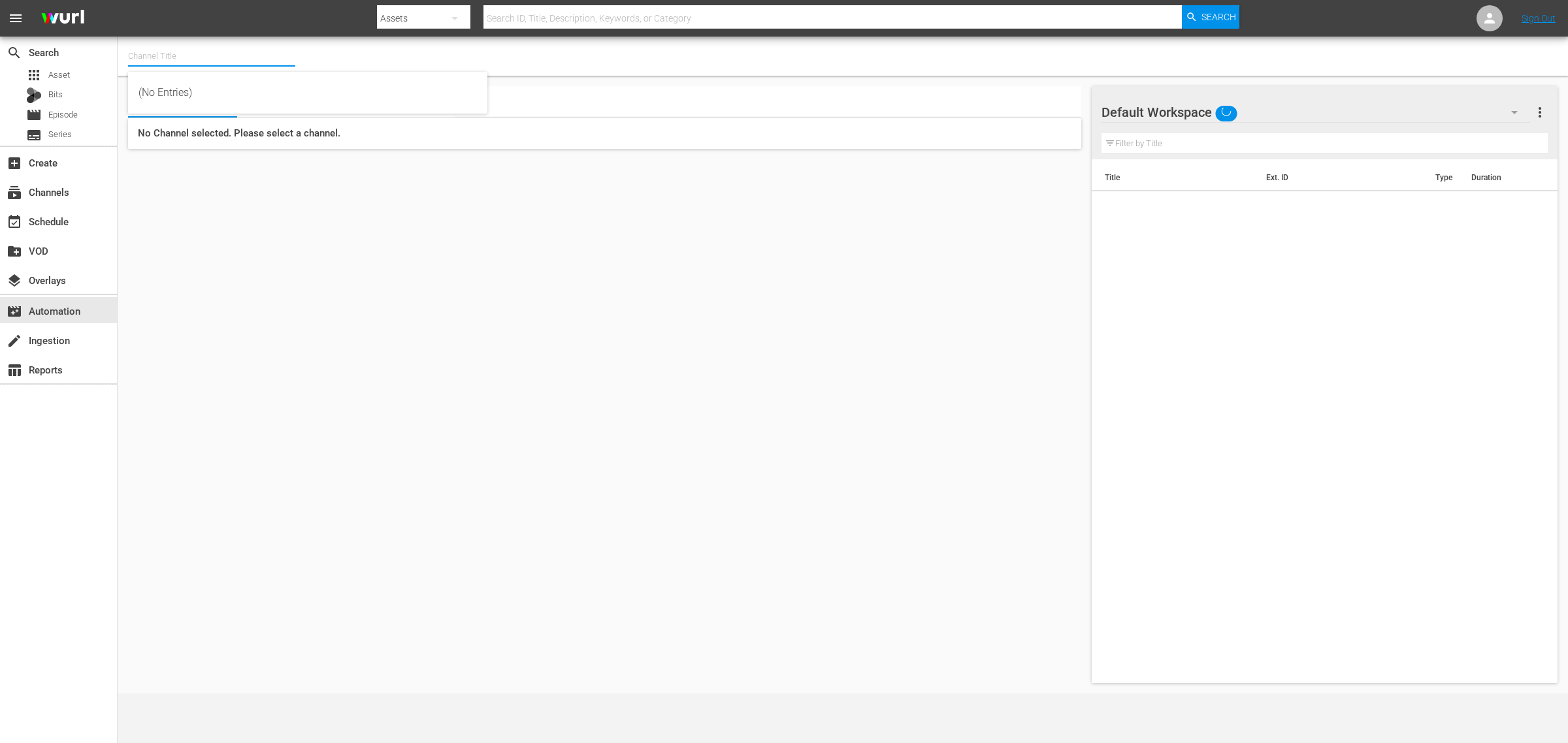
click at [233, 60] on input "text" at bounding box center [211, 56] width 167 height 31
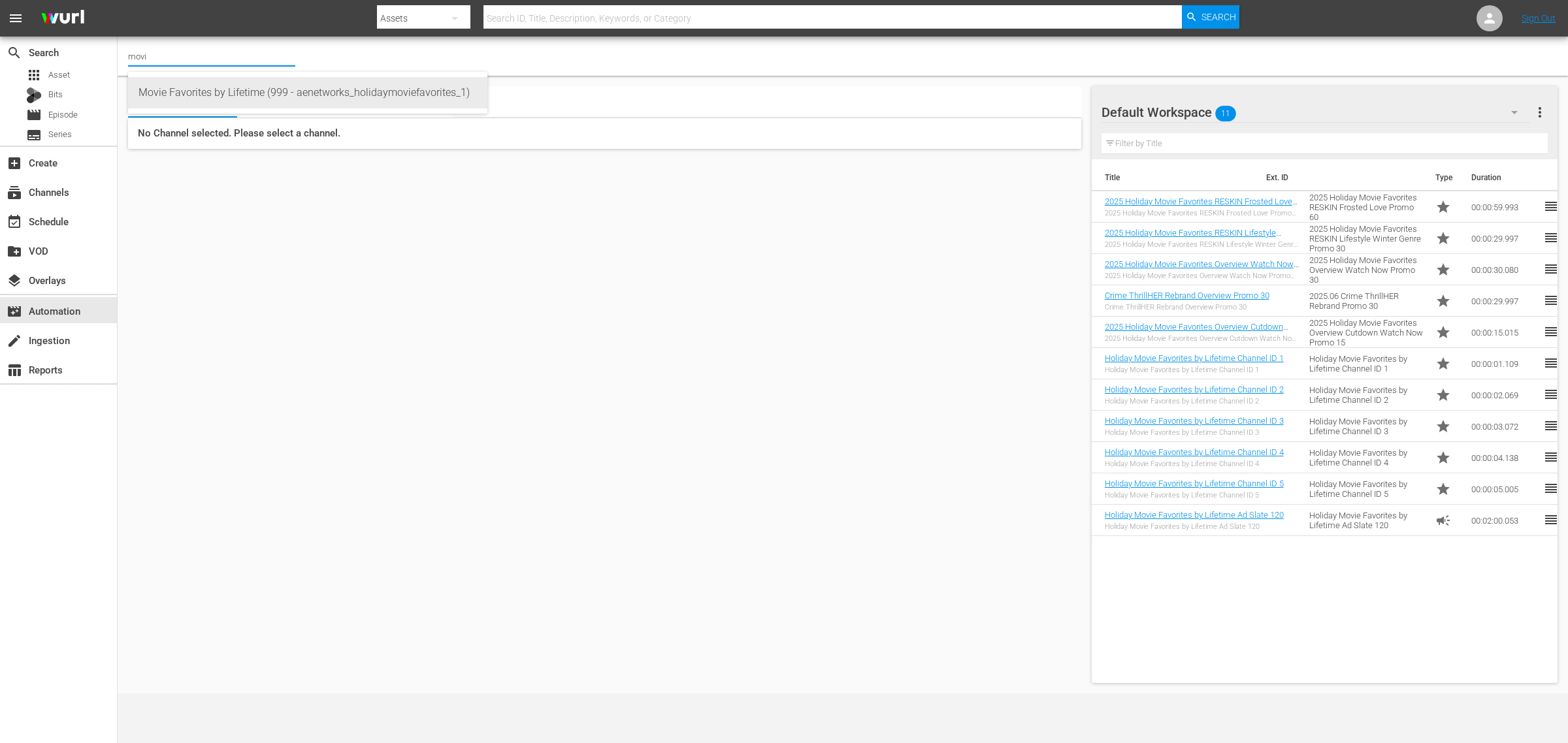
click at [230, 89] on div "Movie Favorites by Lifetime (999 - aenetworks_holidaymoviefavorites_1)" at bounding box center [307, 92] width 338 height 31
type input "Modern Marvels (Pluto) (1706 - aenetworks_modernmarvels_3)"
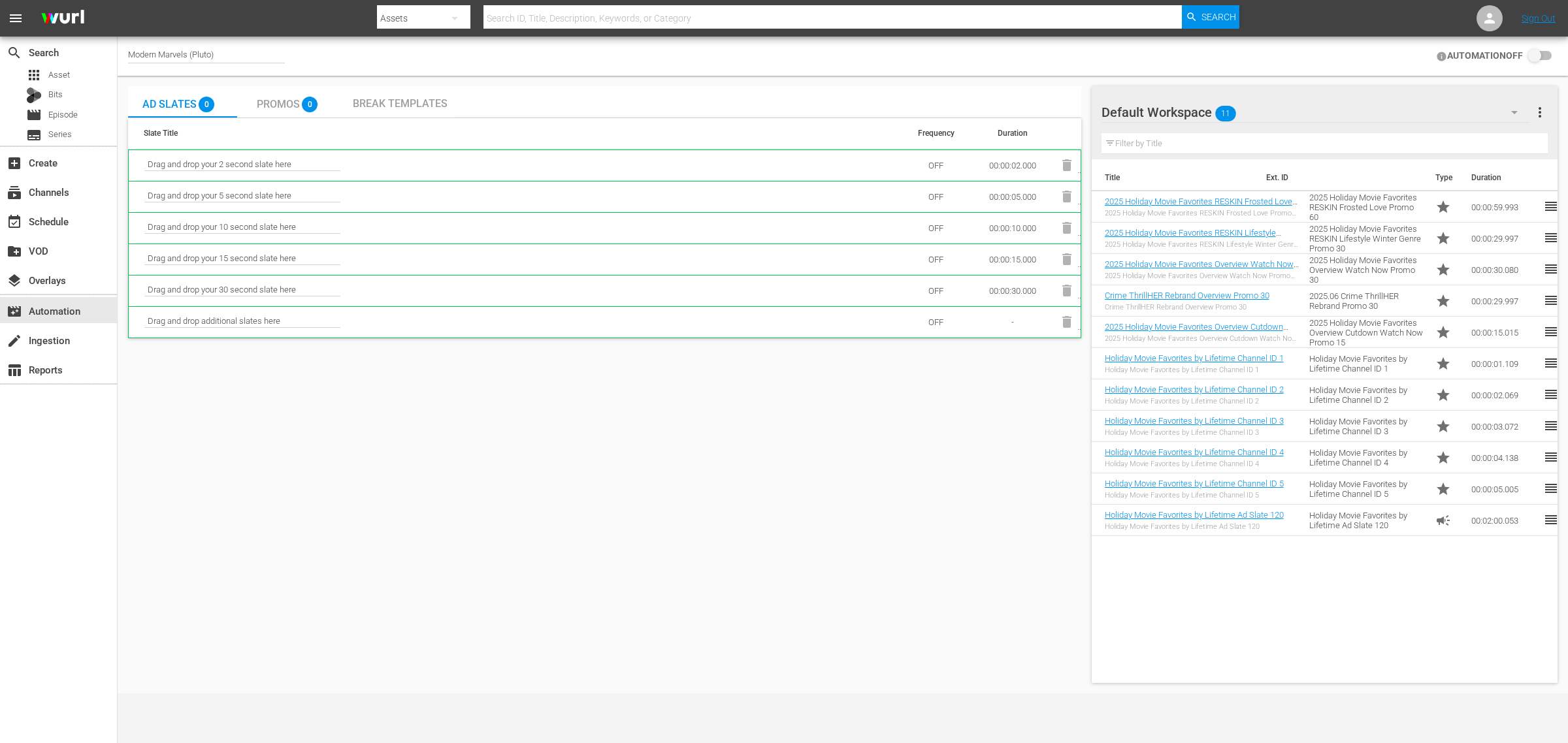
click at [147, 52] on div "Modern Marvels (Pluto)" at bounding box center [206, 56] width 156 height 14
drag, startPoint x: 41, startPoint y: 43, endPoint x: -7, endPoint y: 41, distance: 48.0
click at [0, 41] on html "menu Search By Assets Search ID, Title, Description, Keywords, or Category Sear…" at bounding box center [784, 372] width 1568 height 743
click at [245, 89] on div "Movie Favorites by Lifetime (999 - aenetworks_holidaymoviefavorites_1)" at bounding box center [307, 92] width 338 height 31
type input "Movie Favorites by Lifetime (999 - aenetworks_holidaymoviefavorites_1)"
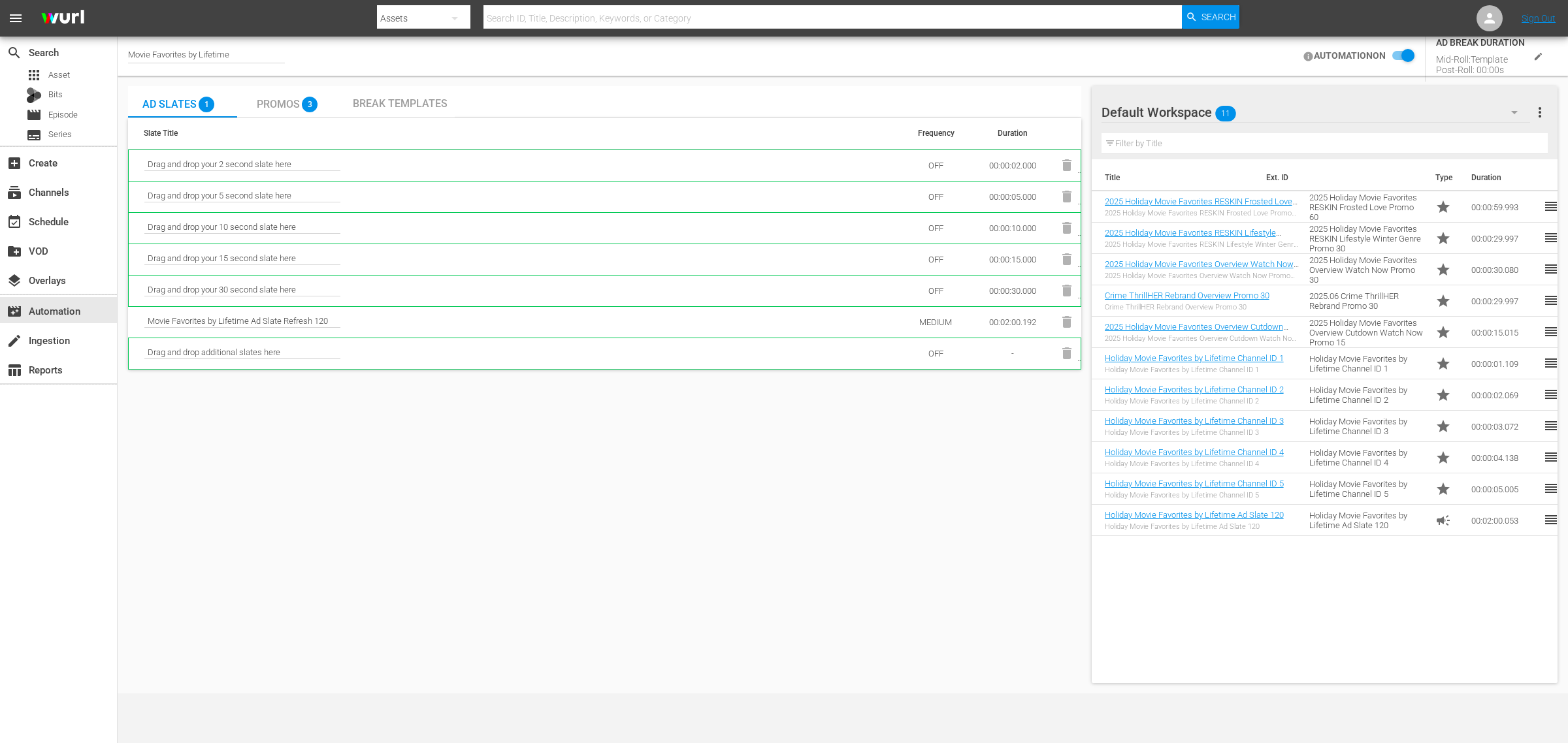
click at [1406, 50] on input "checkbox" at bounding box center [1399, 56] width 29 height 16
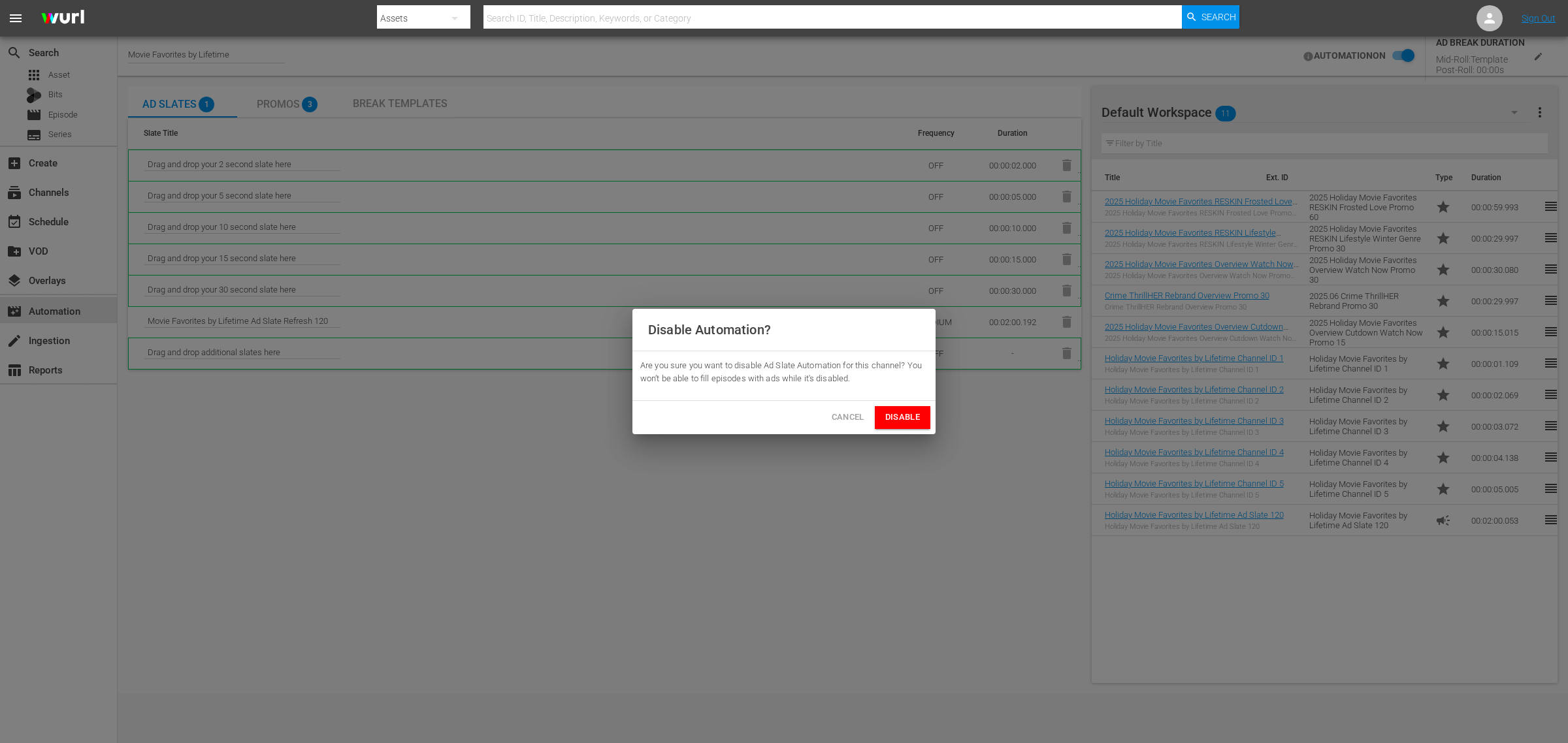
click at [900, 415] on span "Disable" at bounding box center [902, 417] width 34 height 15
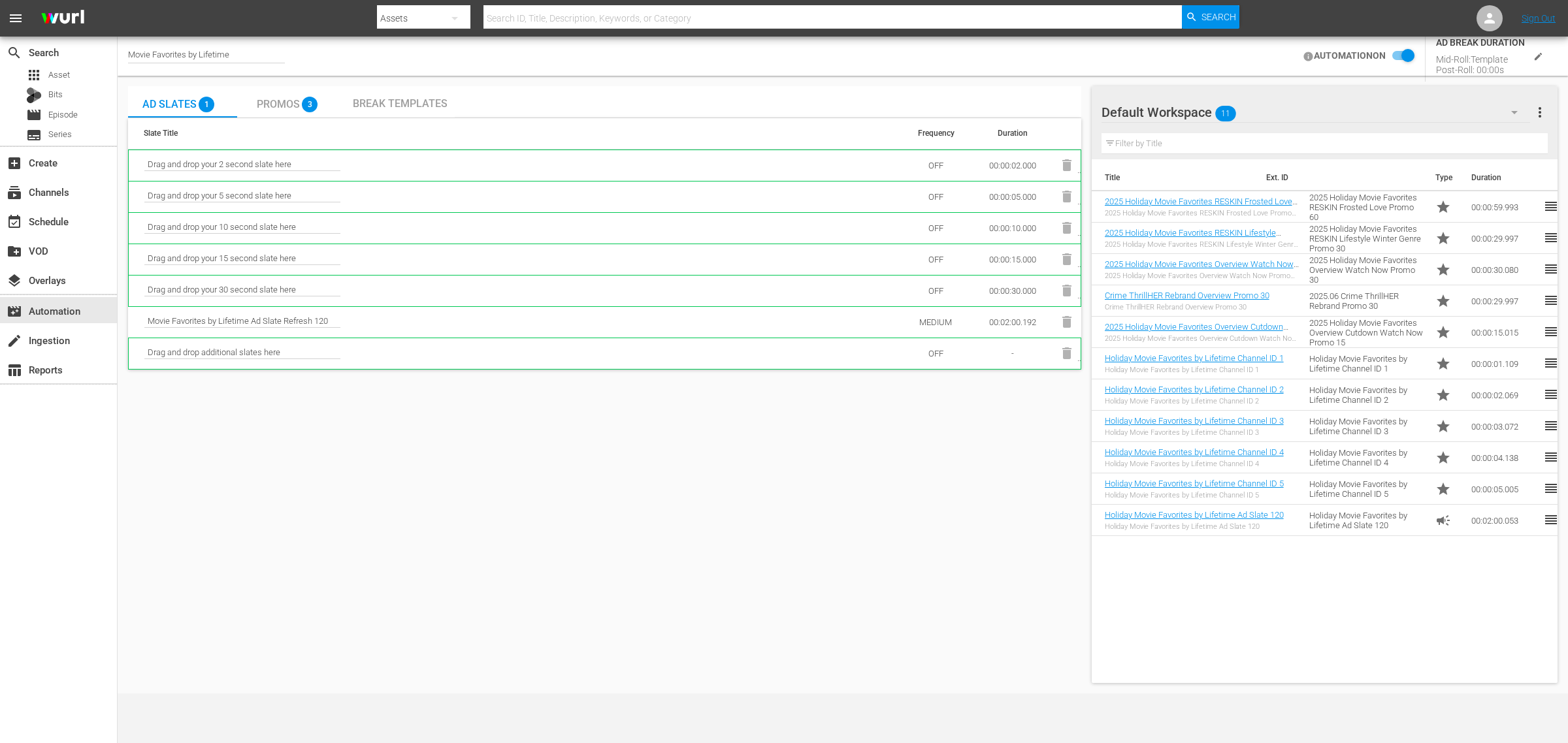
checkbox input "false"
click at [1069, 324] on icon "button" at bounding box center [1066, 323] width 9 height 11
click at [279, 101] on span "Promos" at bounding box center [278, 104] width 43 height 12
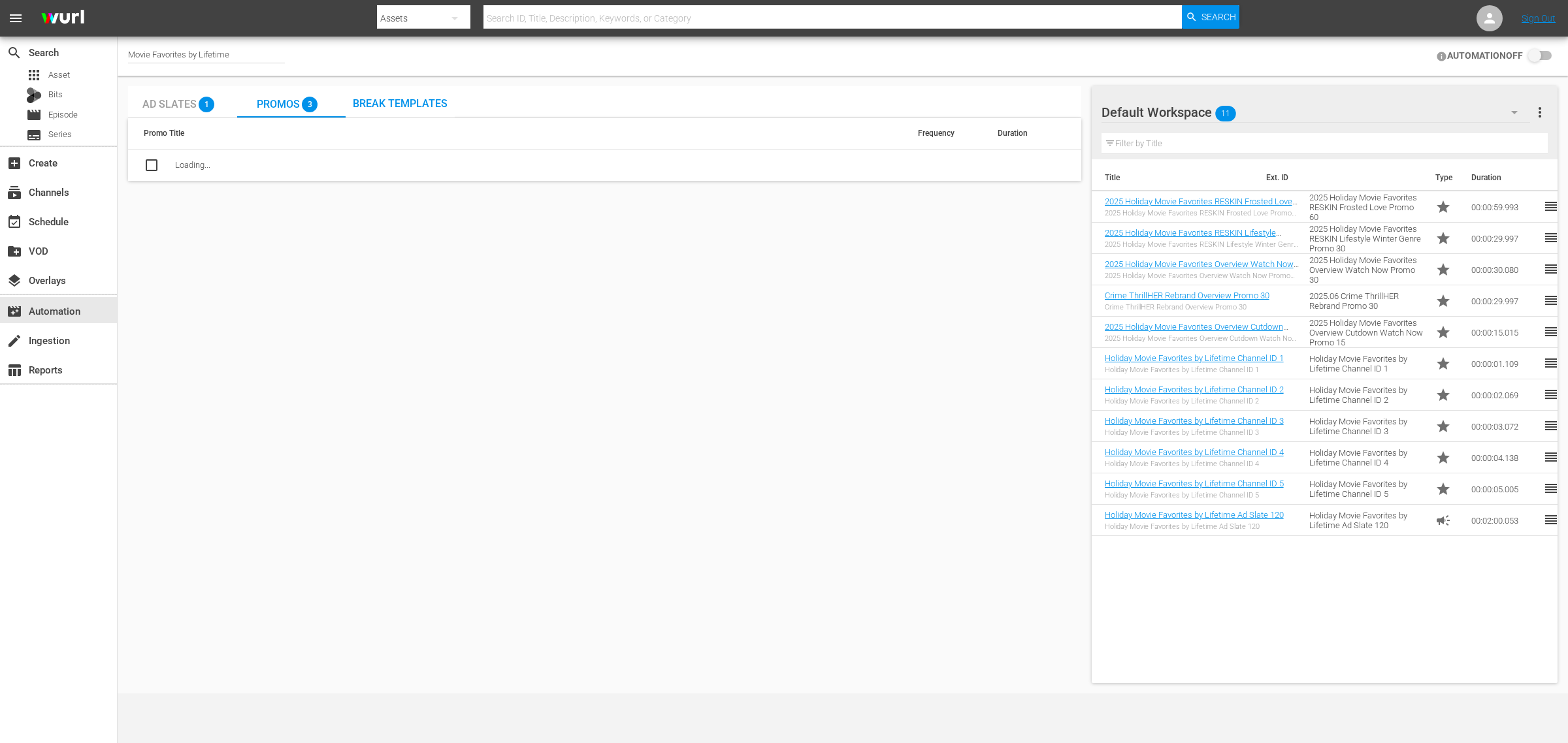
click at [879, 50] on div "Movie Favorites by Lifetime AUTOMATION OFF" at bounding box center [843, 56] width 1450 height 39
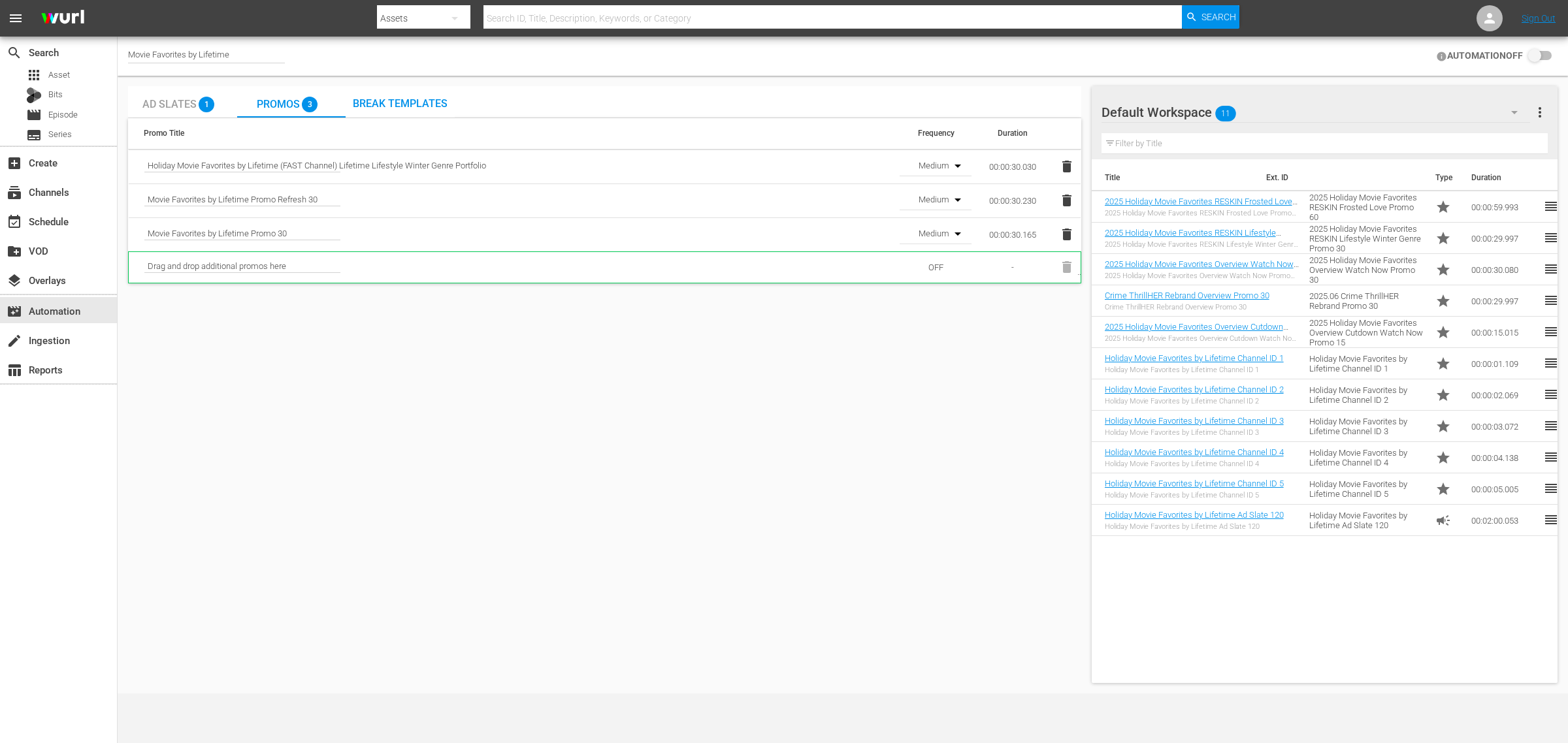
click at [609, 52] on div "Movie Favorites by Lifetime AUTOMATION OFF" at bounding box center [843, 56] width 1450 height 39
